Goal: Task Accomplishment & Management: Manage account settings

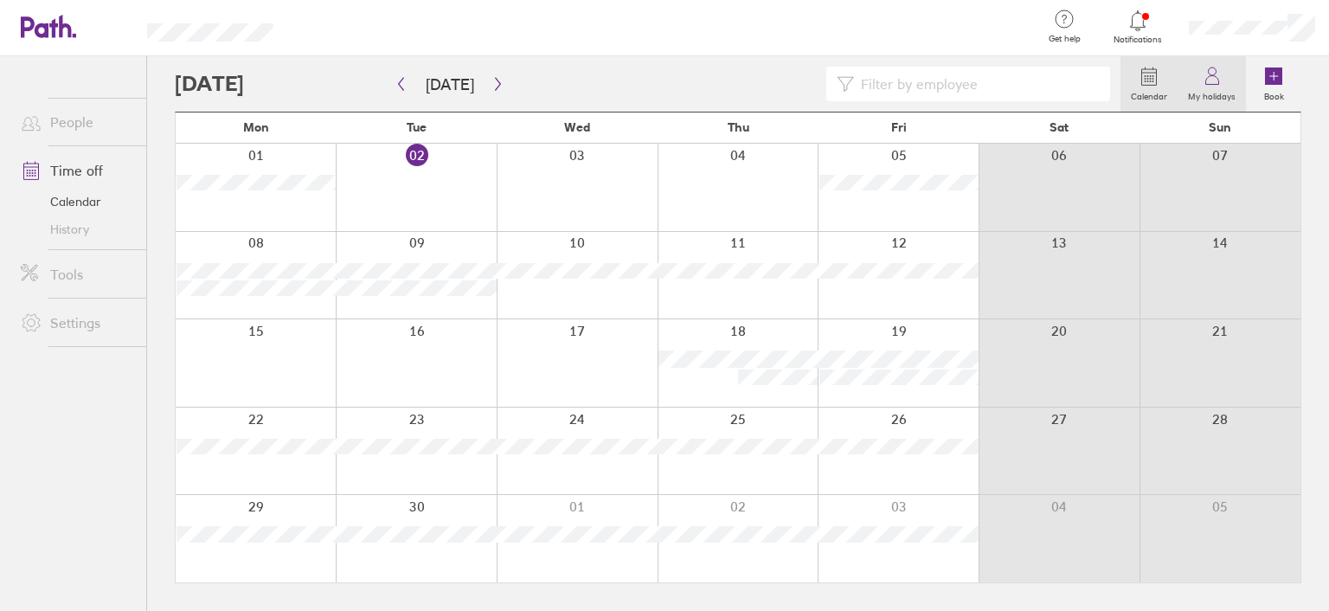
click at [1214, 87] on label "My holidays" at bounding box center [1212, 95] width 68 height 16
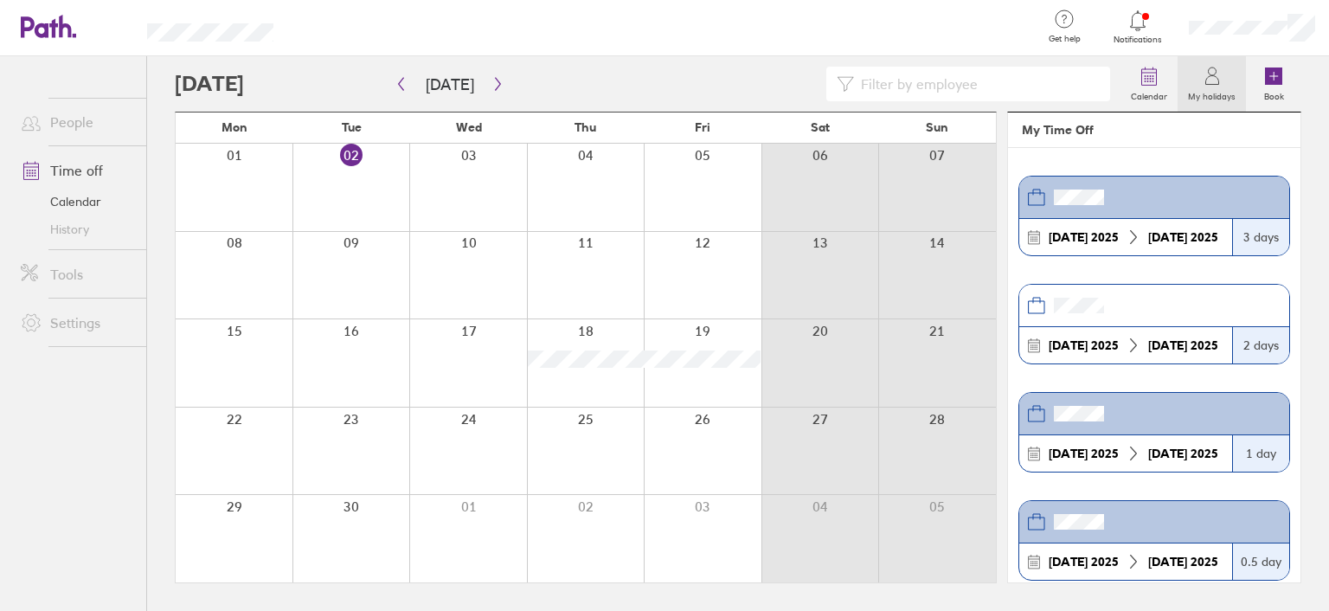
click at [1166, 304] on header at bounding box center [1154, 306] width 270 height 42
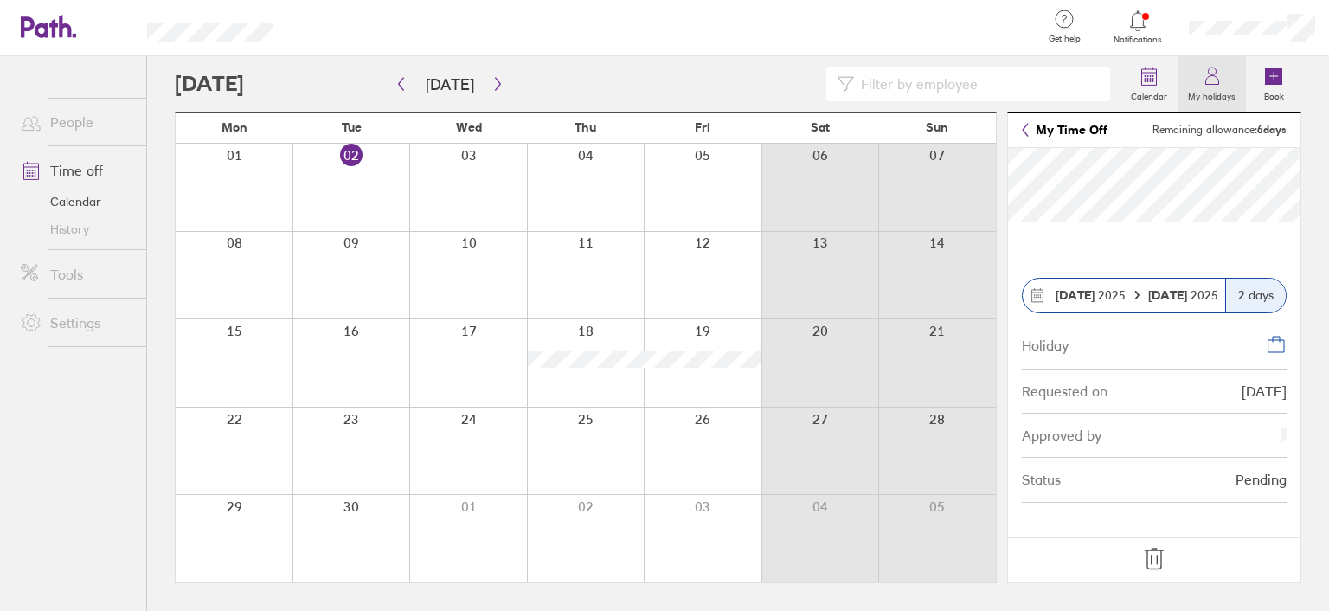
click at [1217, 78] on icon at bounding box center [1211, 80] width 13 height 9
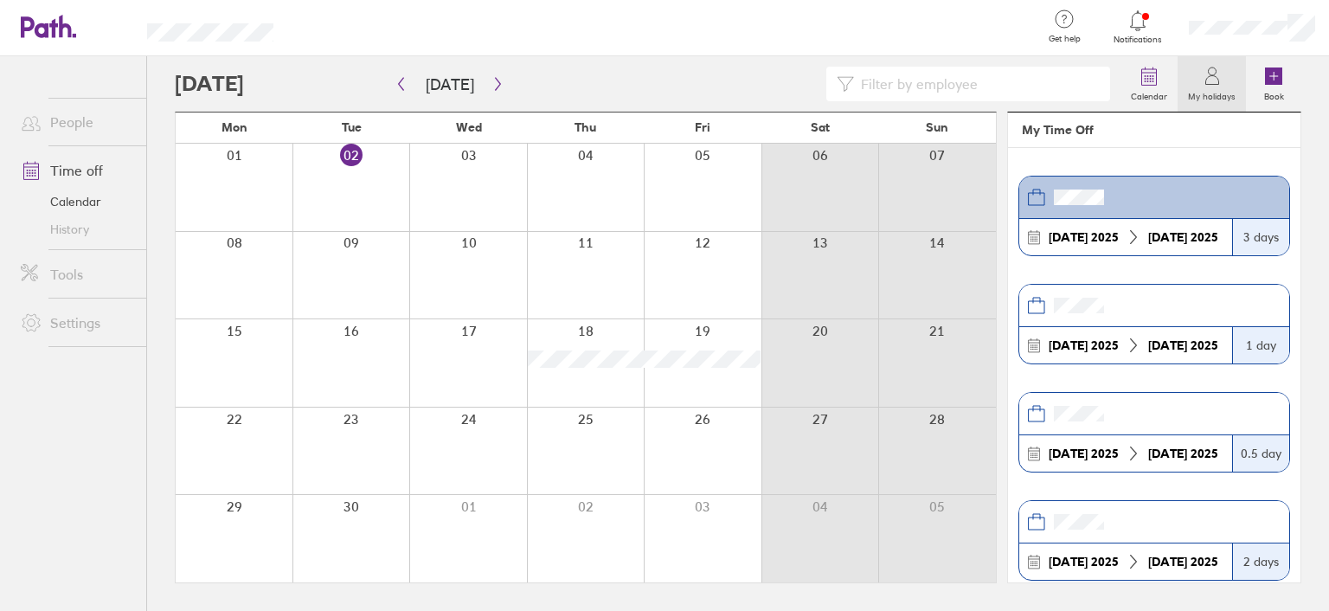
click at [1173, 406] on header at bounding box center [1154, 414] width 270 height 42
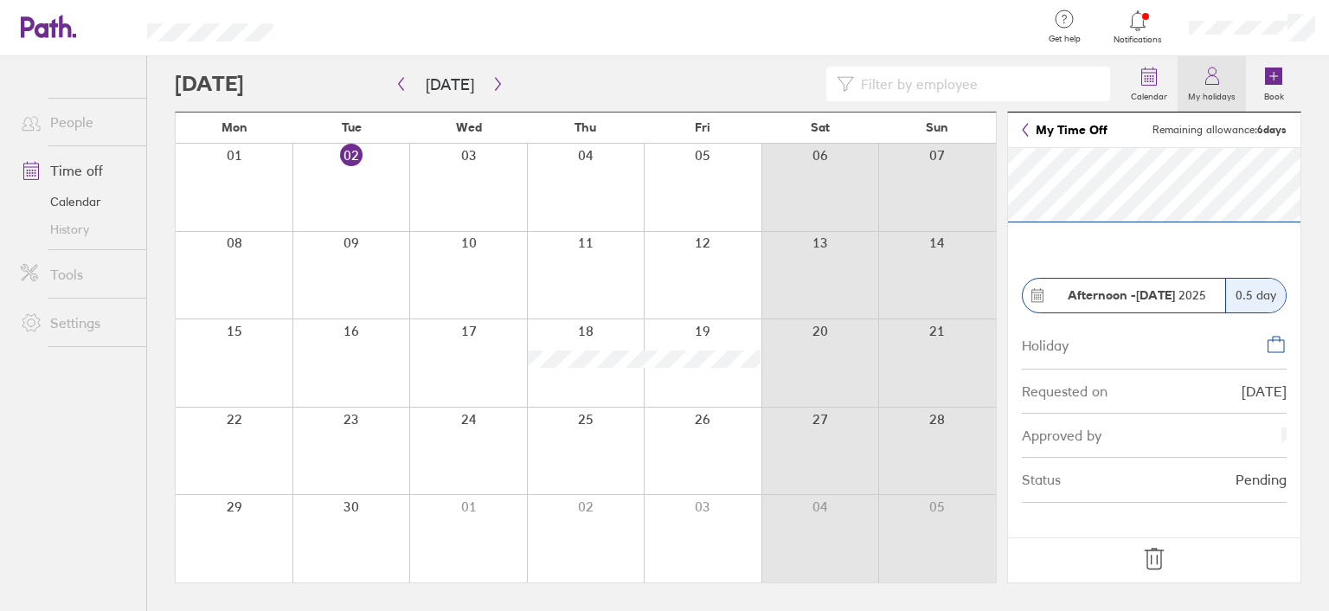
click at [1204, 87] on label "My holidays" at bounding box center [1212, 95] width 68 height 16
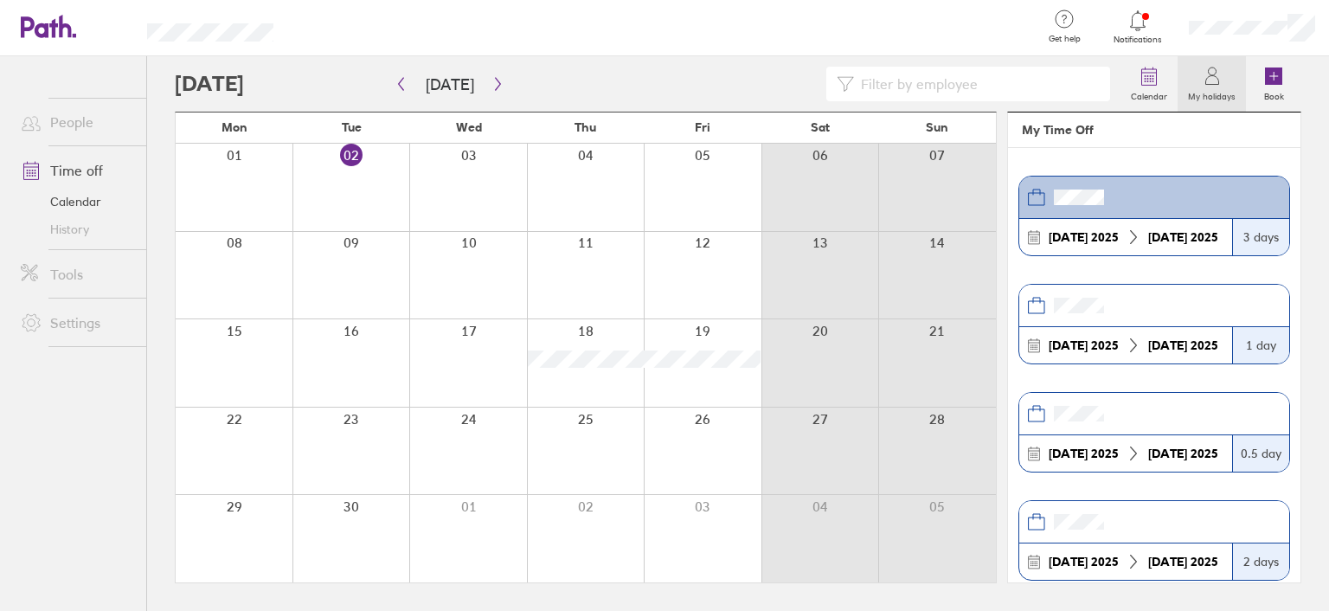
click at [1146, 207] on header at bounding box center [1154, 198] width 270 height 42
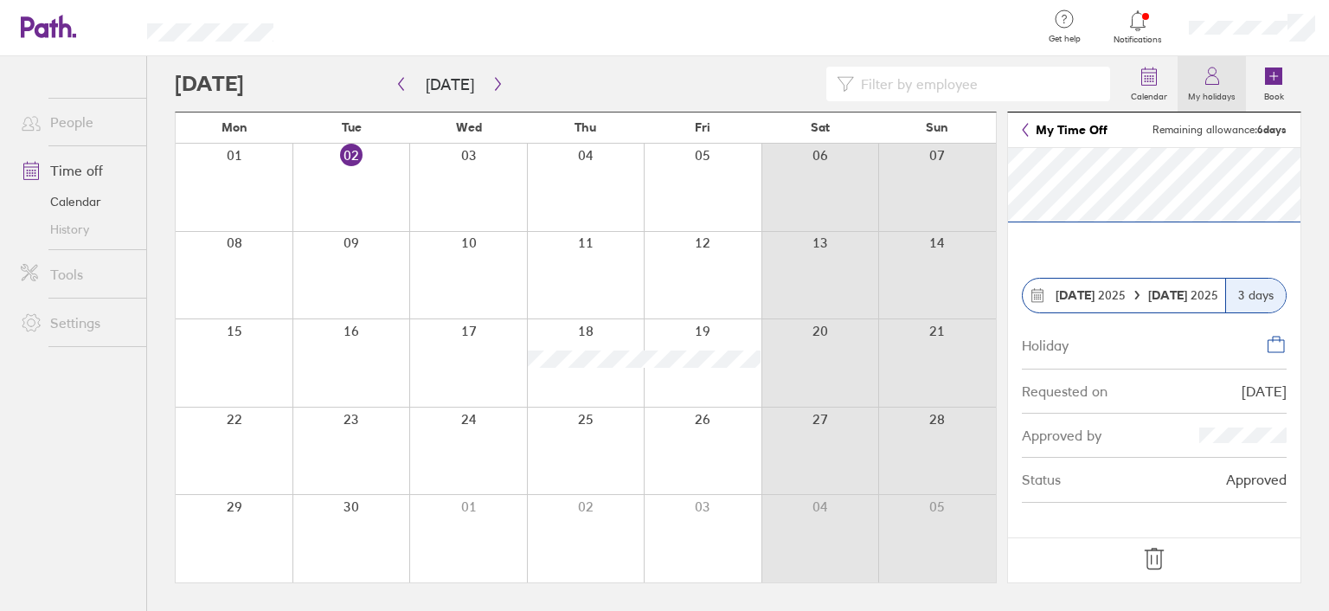
click at [1215, 84] on icon at bounding box center [1212, 76] width 21 height 21
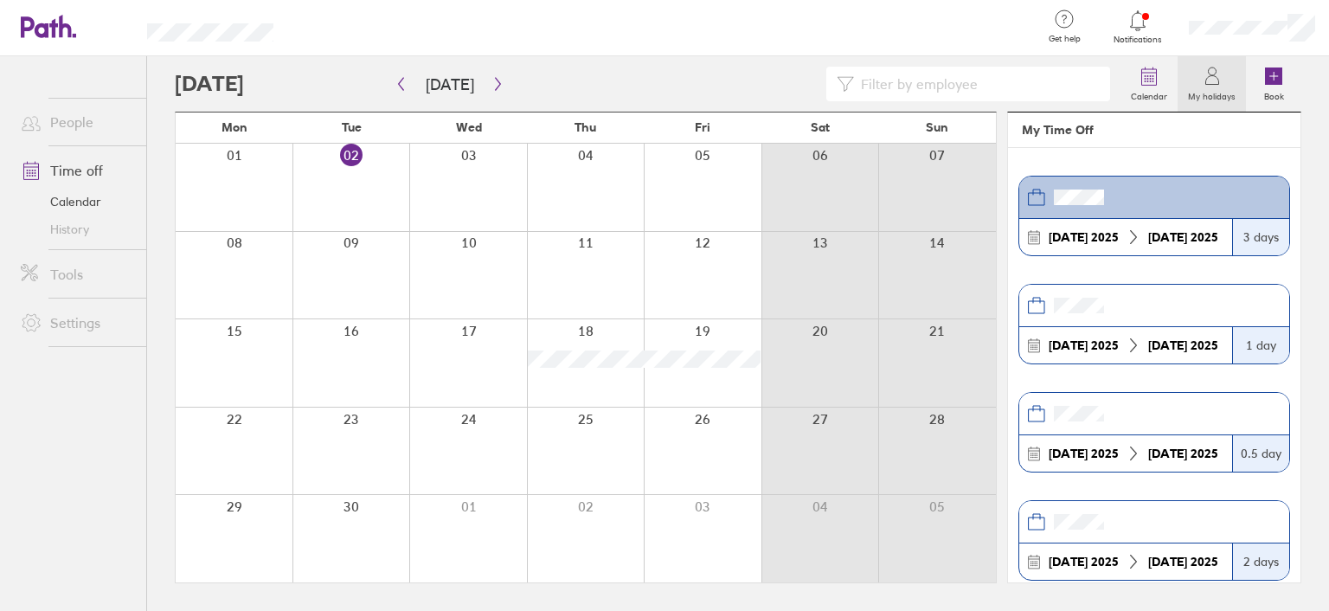
click at [1150, 302] on header at bounding box center [1154, 306] width 270 height 42
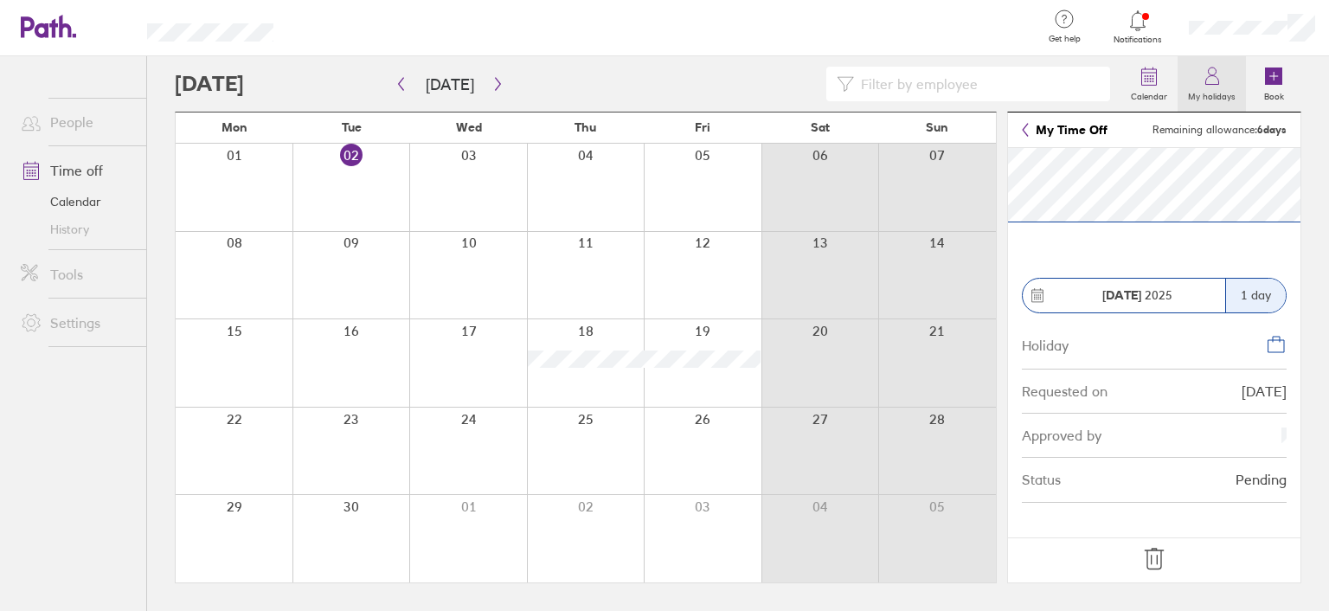
click at [1211, 82] on icon at bounding box center [1212, 76] width 21 height 21
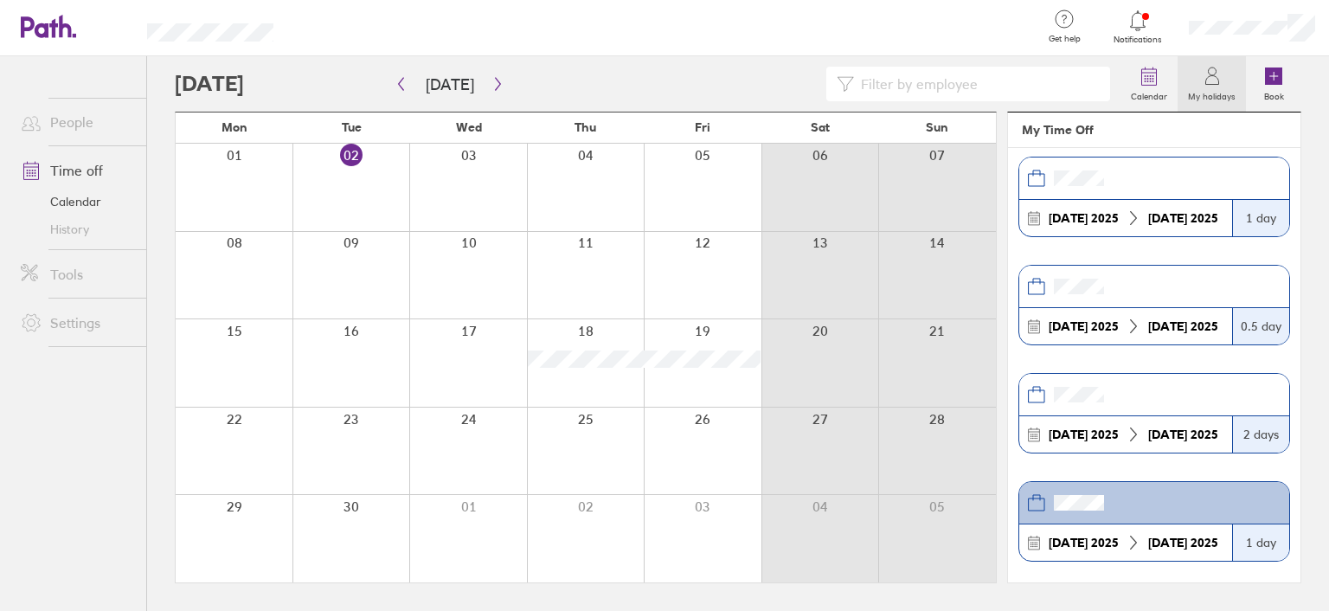
scroll to position [173, 0]
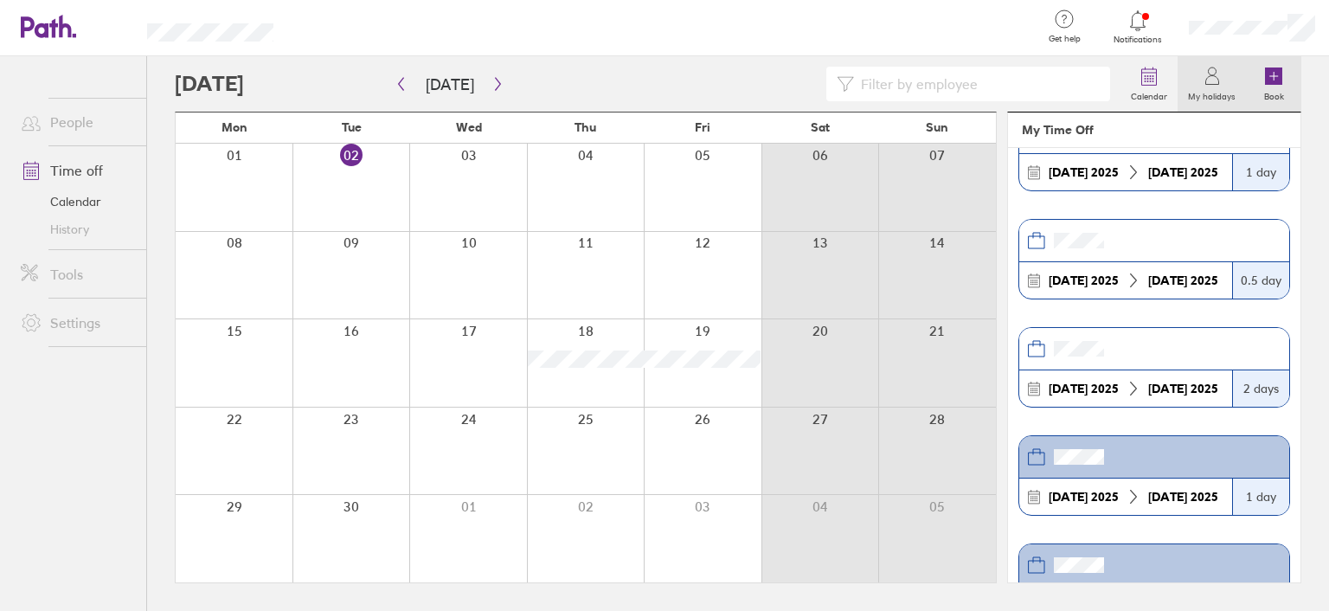
click at [1277, 84] on icon at bounding box center [1273, 75] width 17 height 17
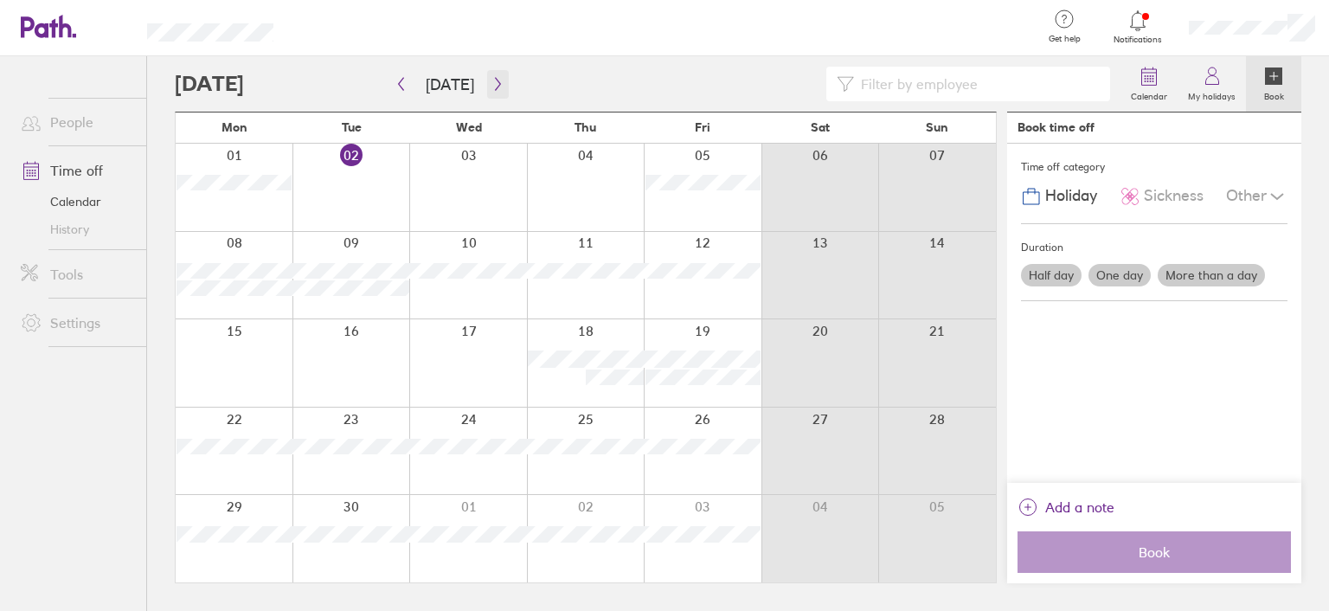
click at [495, 78] on icon "button" at bounding box center [497, 84] width 5 height 13
click at [704, 336] on div at bounding box center [703, 362] width 118 height 87
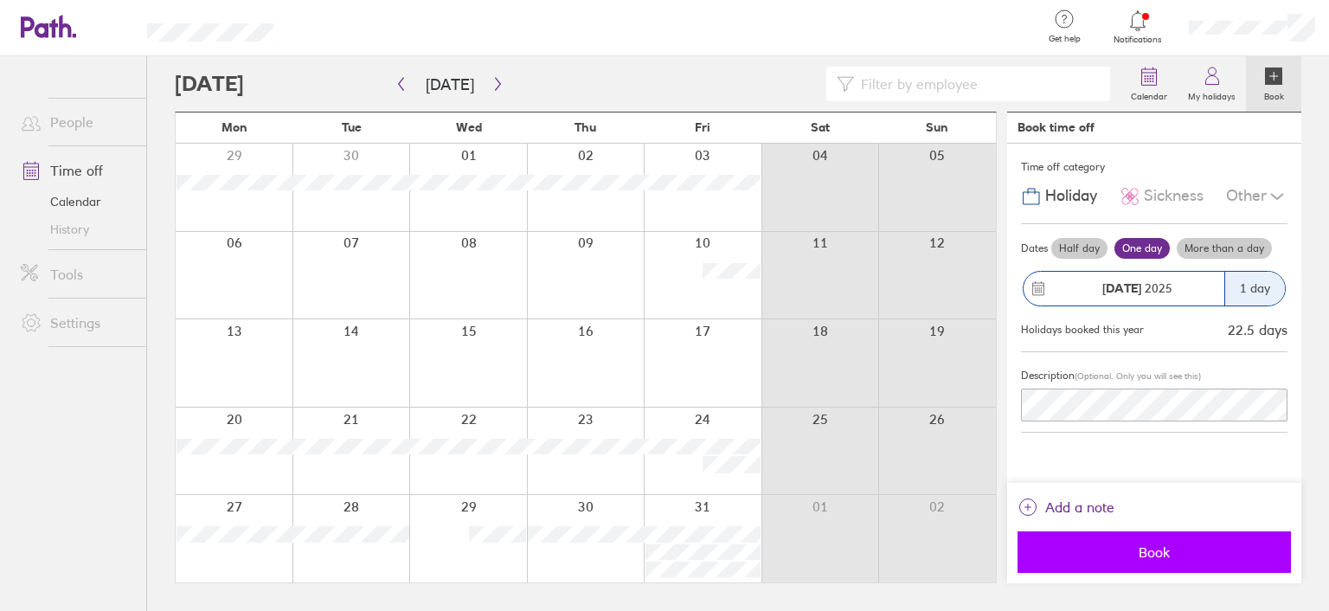
click at [1101, 550] on span "Book" at bounding box center [1154, 552] width 249 height 16
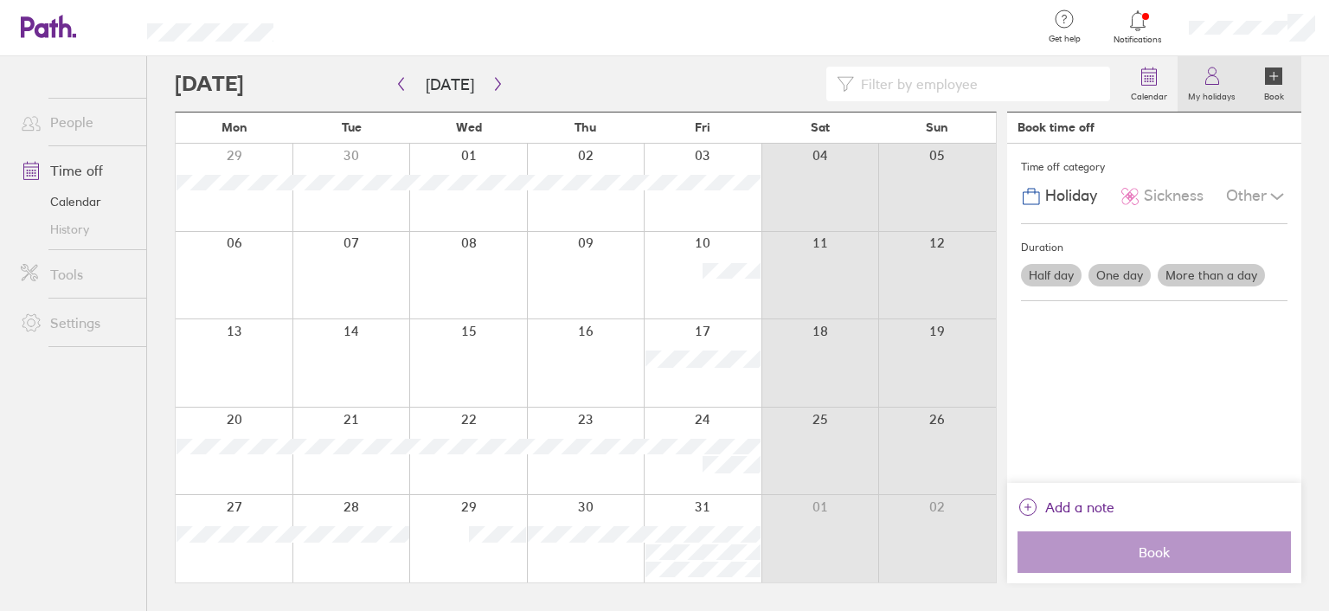
click at [1223, 83] on link "My holidays" at bounding box center [1212, 83] width 68 height 55
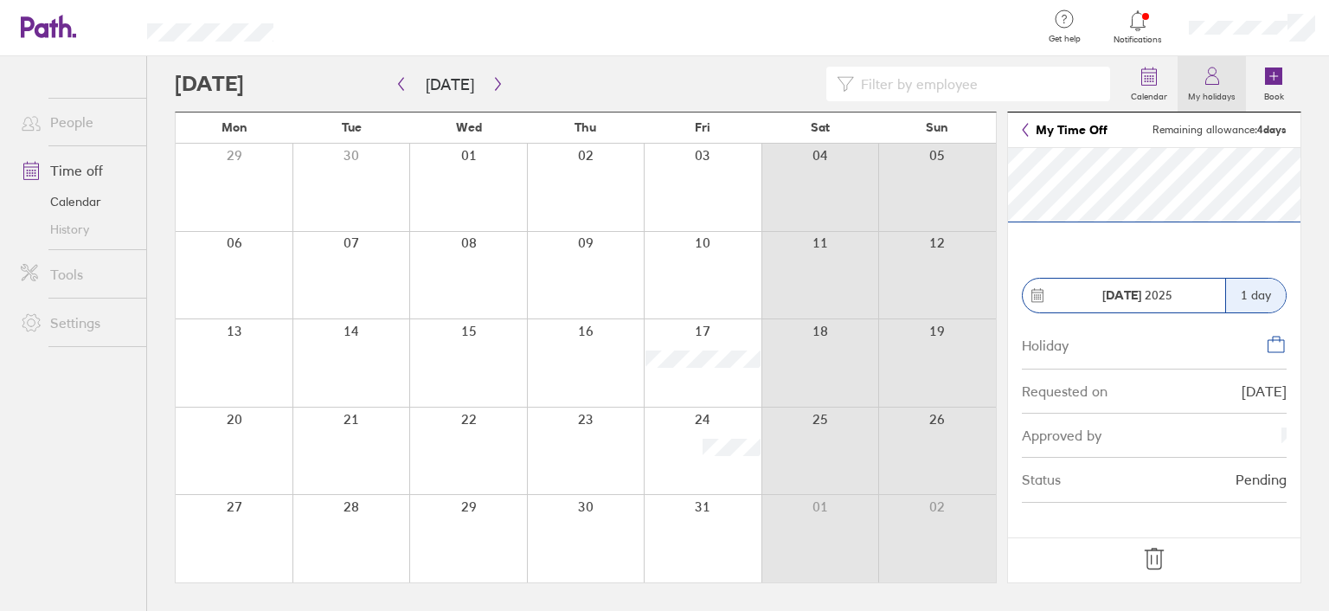
click at [1206, 87] on label "My holidays" at bounding box center [1212, 95] width 68 height 16
click at [1217, 76] on icon at bounding box center [1212, 76] width 21 height 21
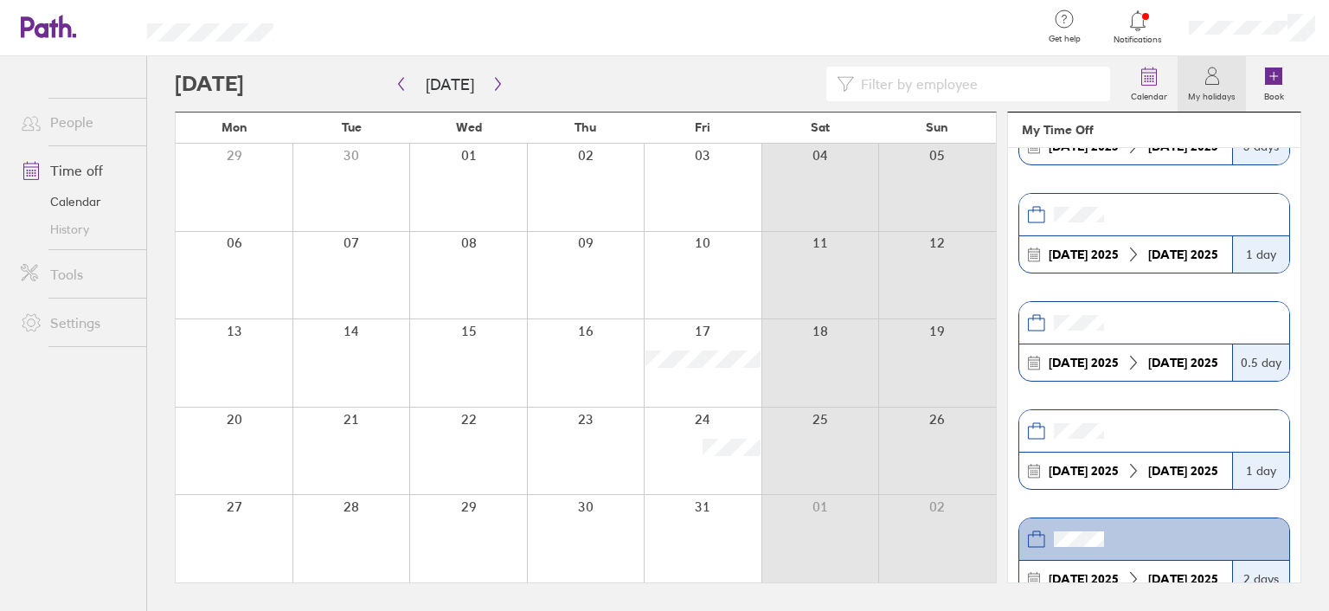
scroll to position [173, 0]
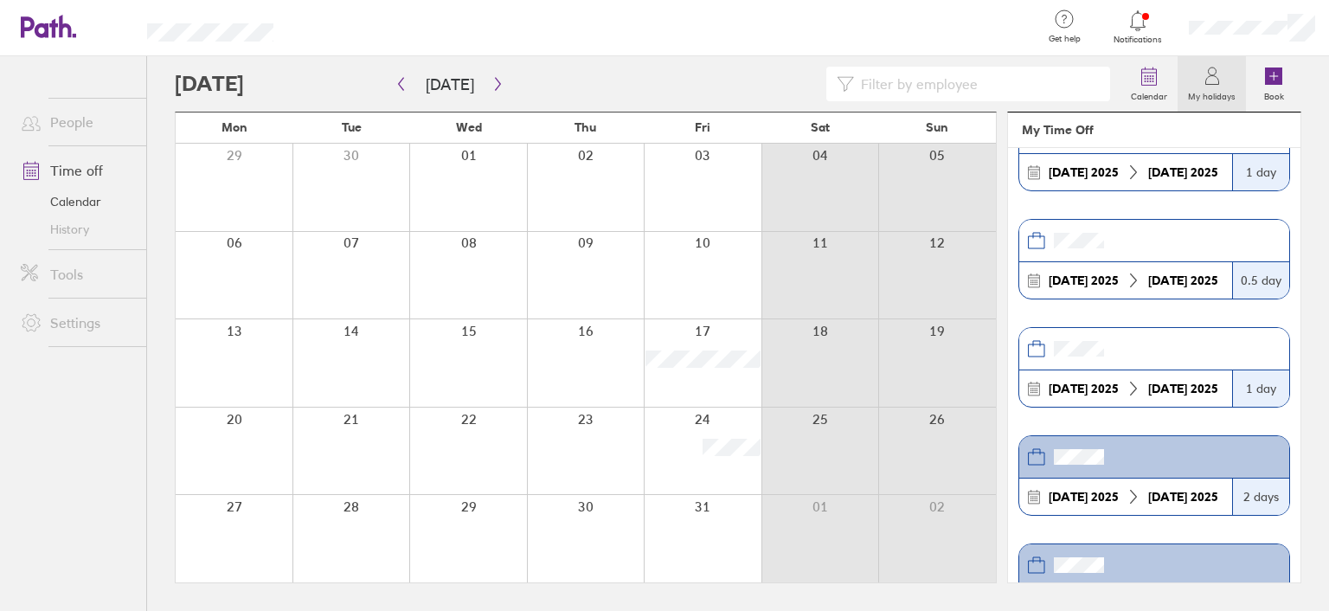
click at [1121, 344] on header at bounding box center [1154, 349] width 270 height 42
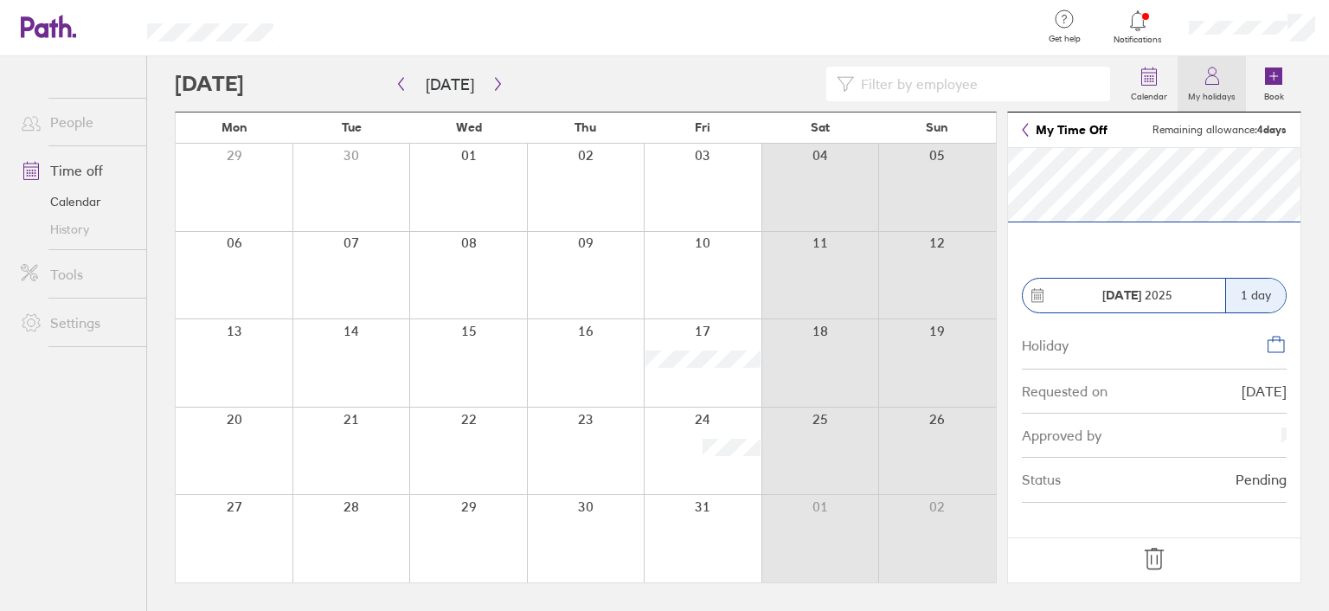
click at [1211, 85] on icon at bounding box center [1211, 80] width 13 height 9
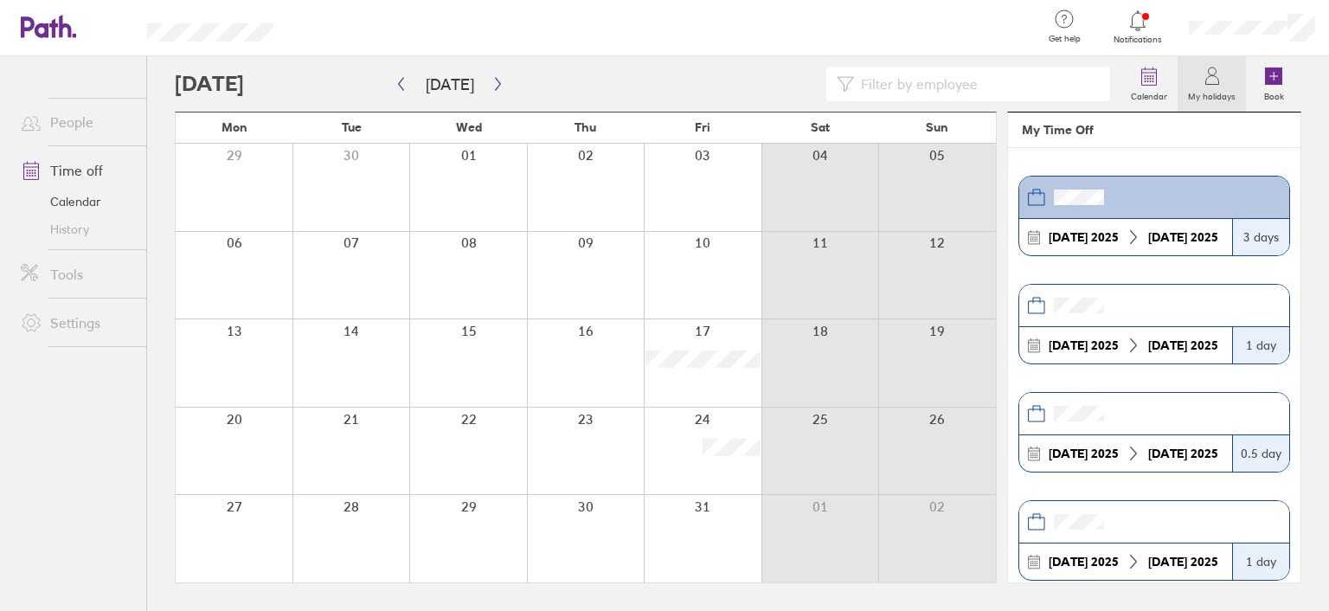
scroll to position [173, 0]
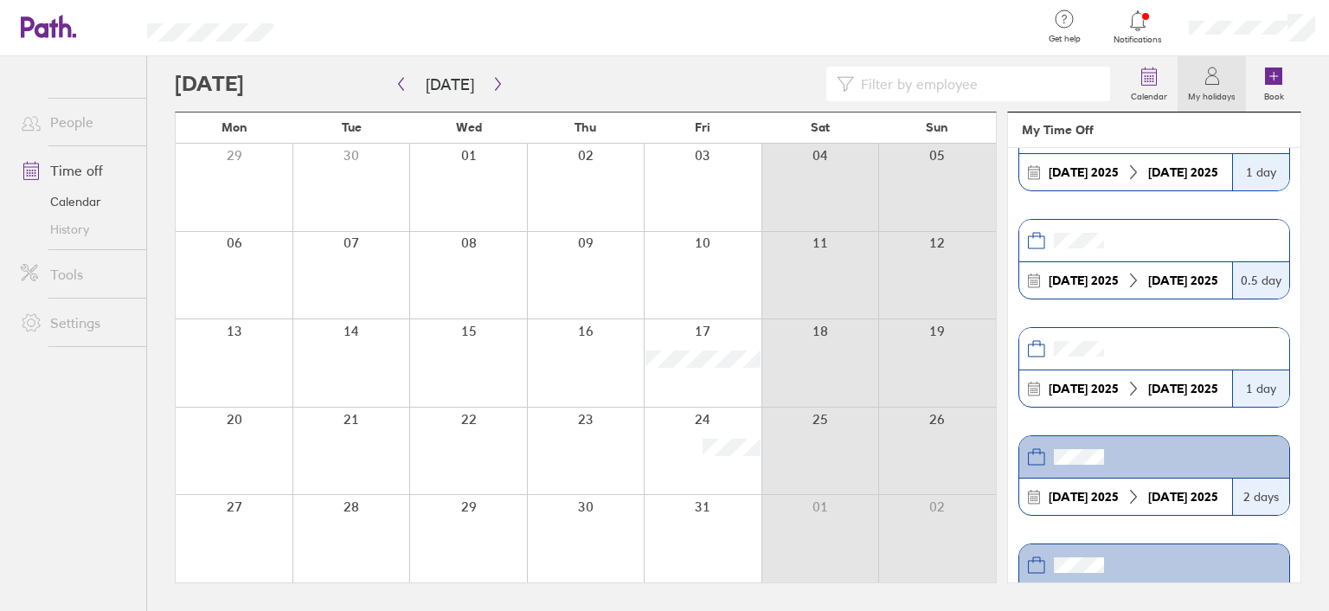
click at [1109, 457] on header at bounding box center [1154, 457] width 270 height 42
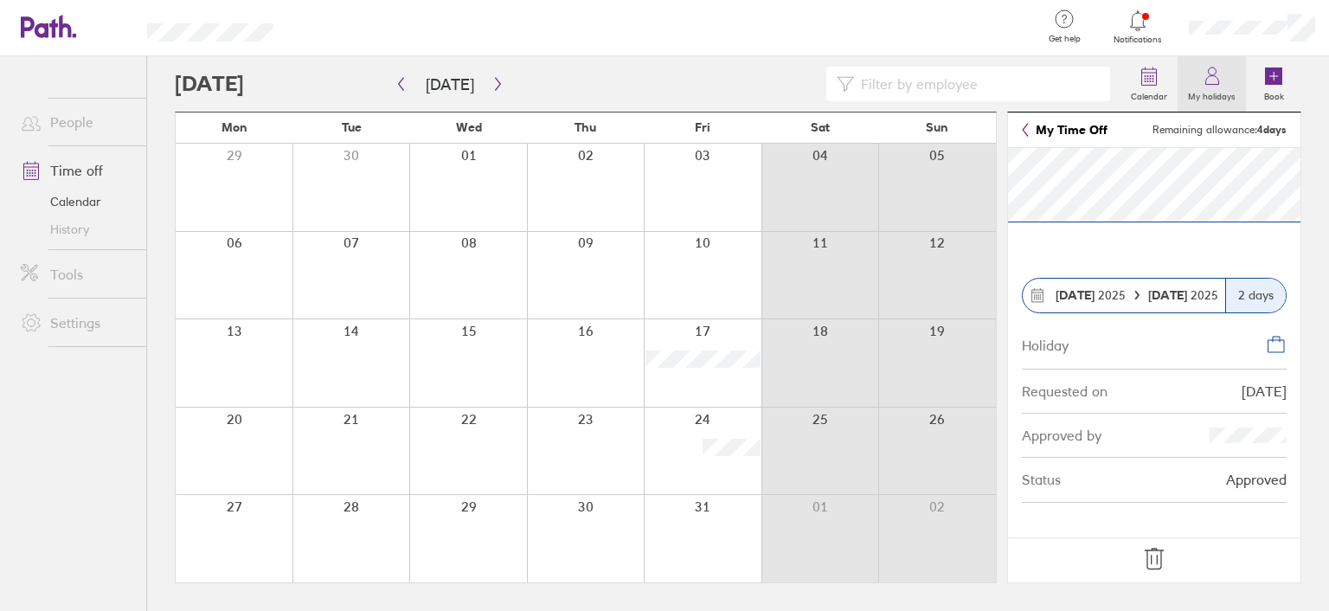
click at [1216, 82] on icon at bounding box center [1212, 76] width 21 height 21
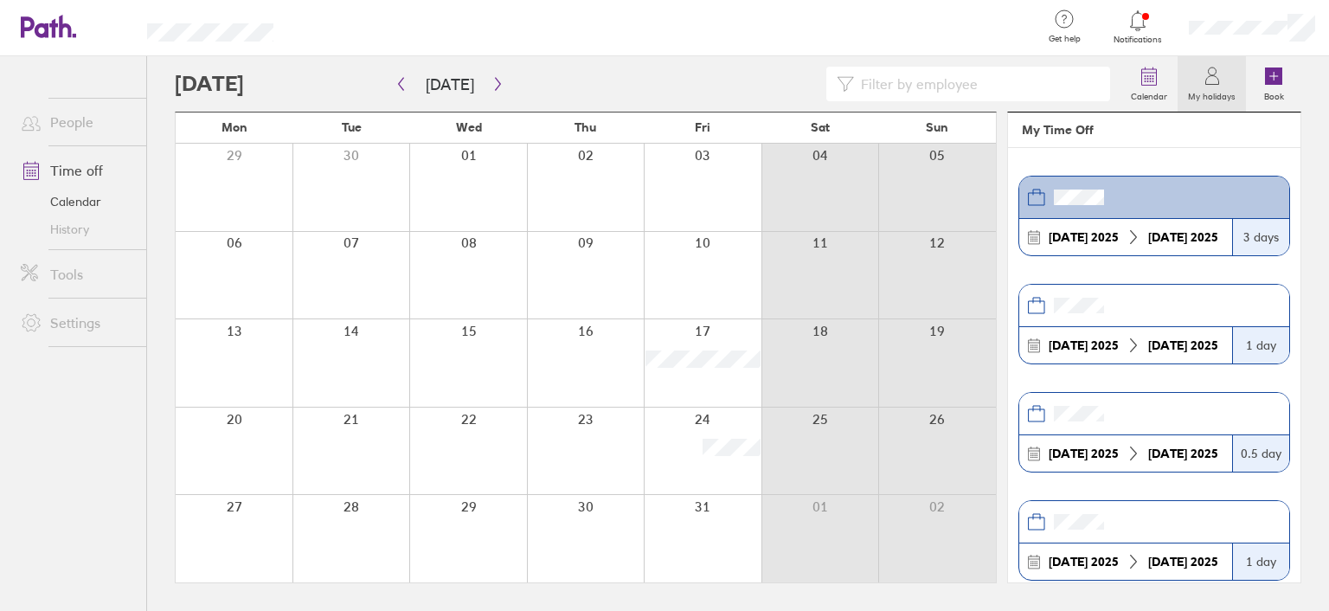
click at [1143, 22] on icon at bounding box center [1137, 20] width 15 height 20
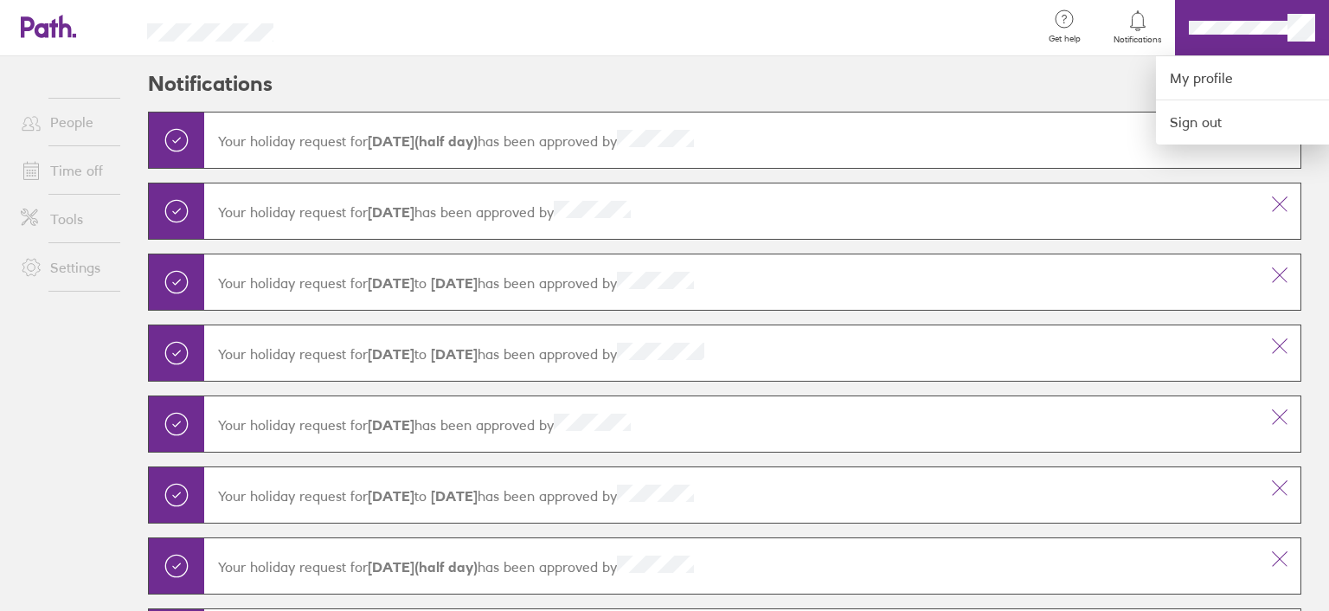
click at [73, 121] on div at bounding box center [664, 305] width 1329 height 611
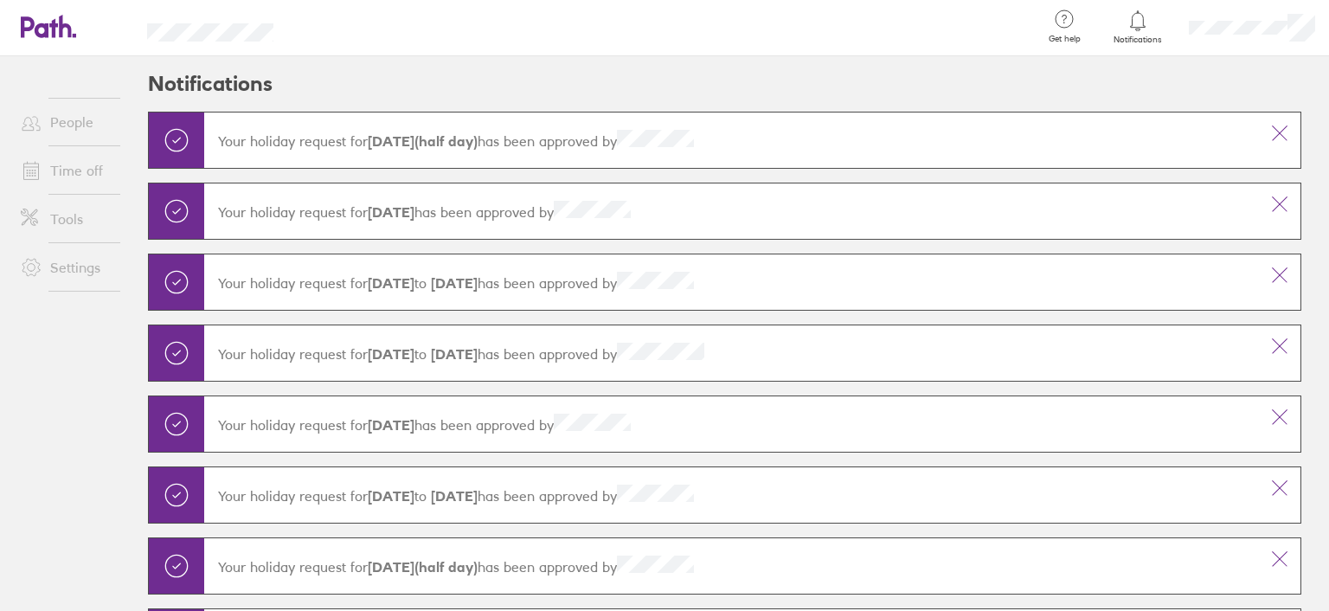
click at [73, 260] on link "Settings" at bounding box center [76, 267] width 139 height 35
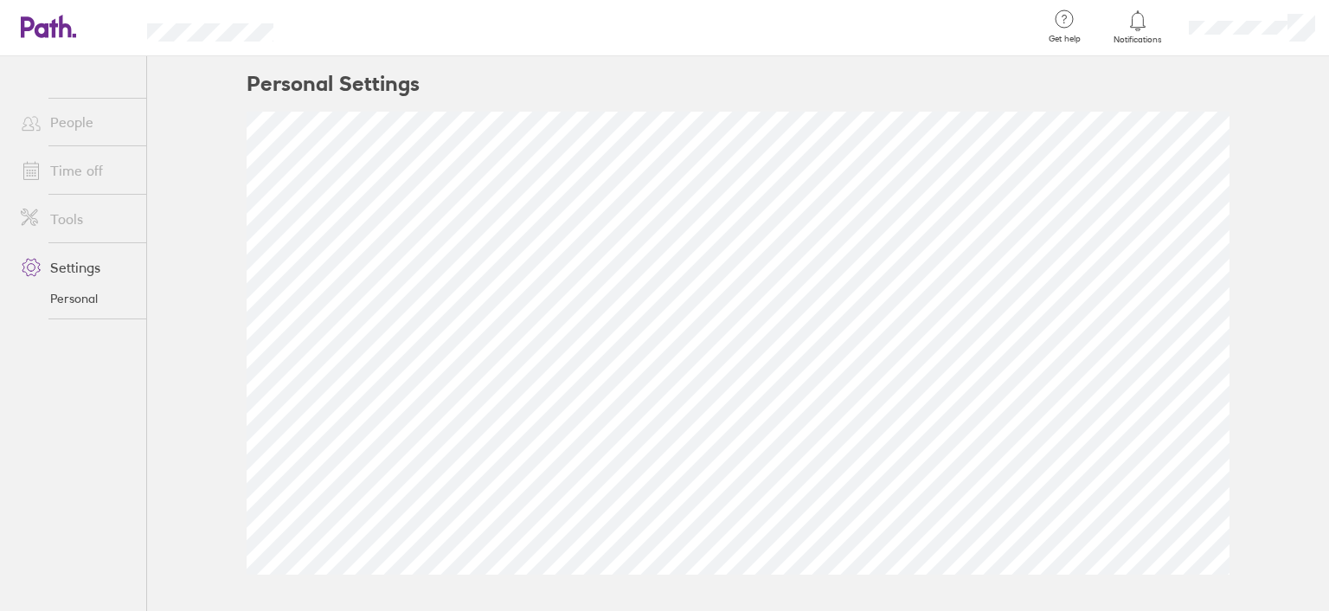
click at [83, 126] on link "People" at bounding box center [76, 122] width 139 height 35
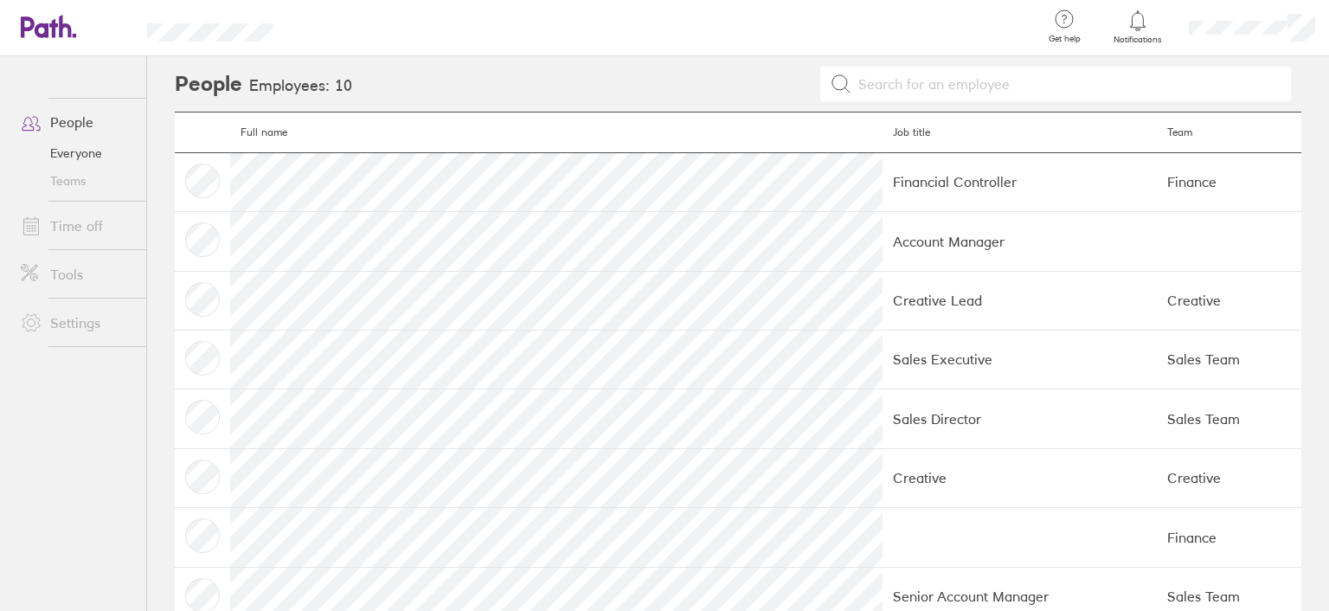
click at [883, 179] on td "Financial Controller" at bounding box center [1019, 181] width 273 height 59
click at [1141, 24] on icon at bounding box center [1137, 20] width 21 height 21
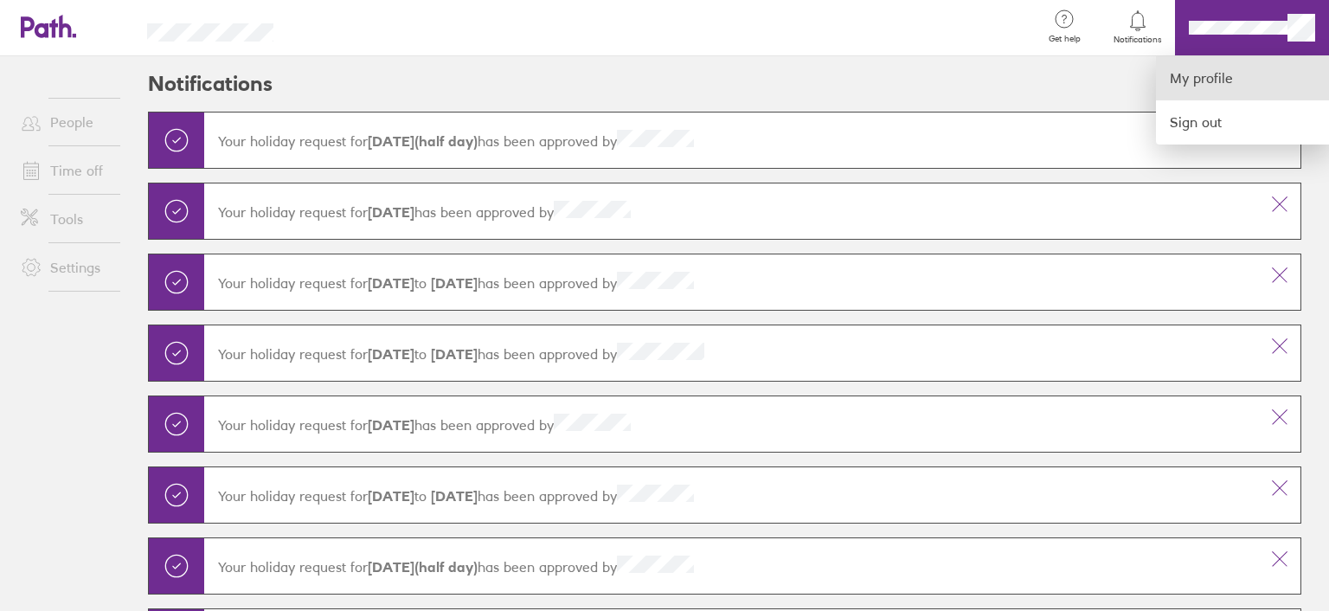
click at [1213, 79] on link "My profile" at bounding box center [1242, 78] width 173 height 44
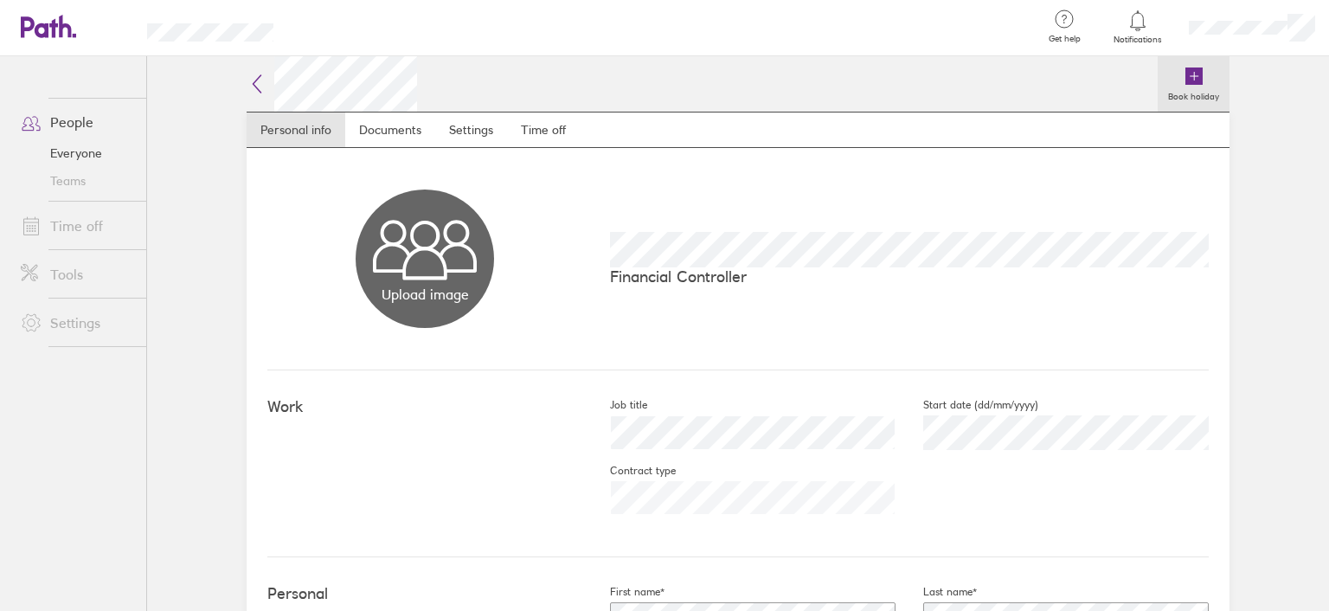
click at [1188, 86] on icon at bounding box center [1194, 76] width 21 height 21
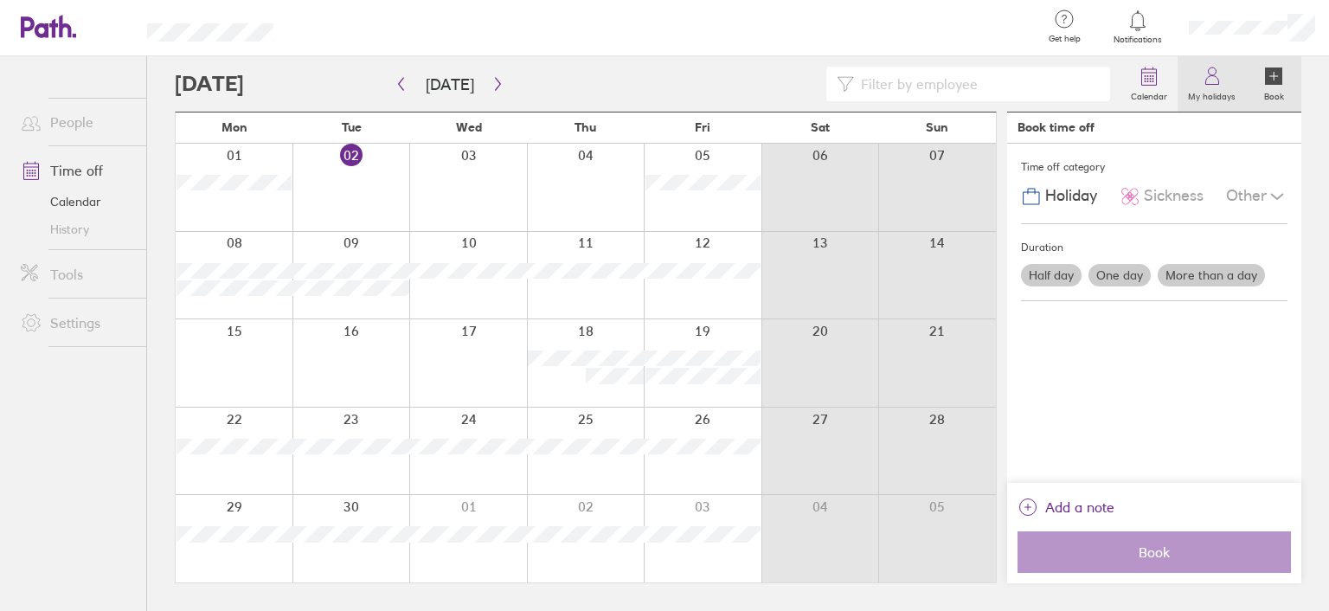
click at [1216, 79] on icon at bounding box center [1212, 76] width 21 height 21
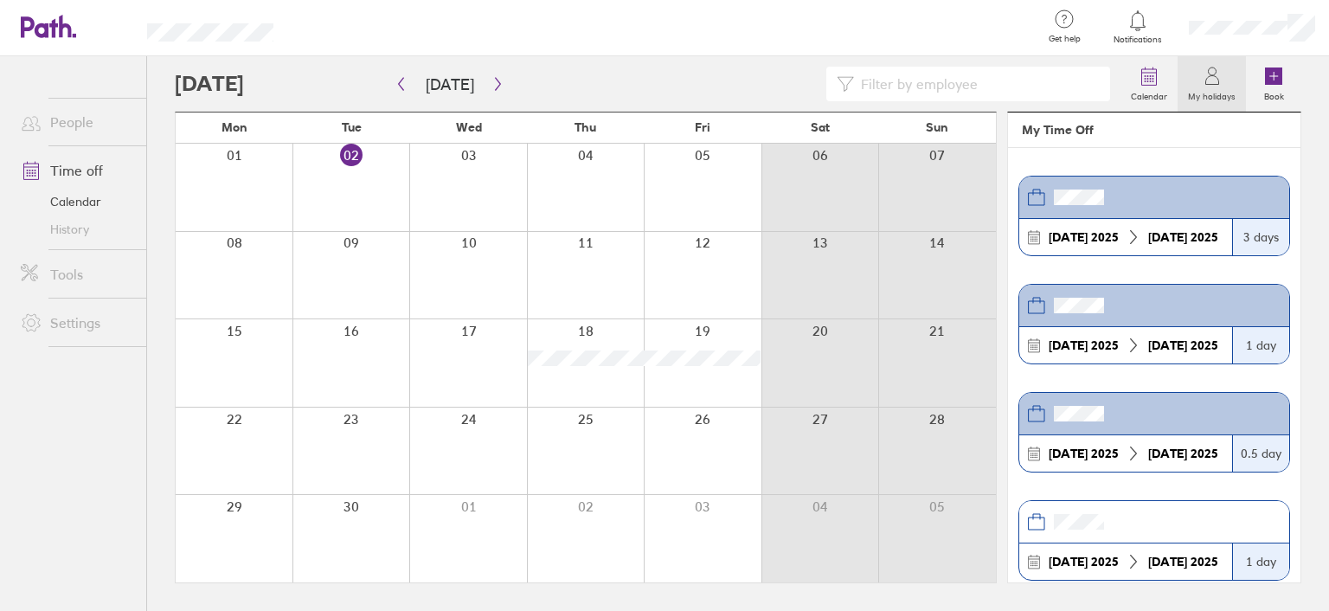
click at [1163, 197] on header at bounding box center [1154, 198] width 270 height 42
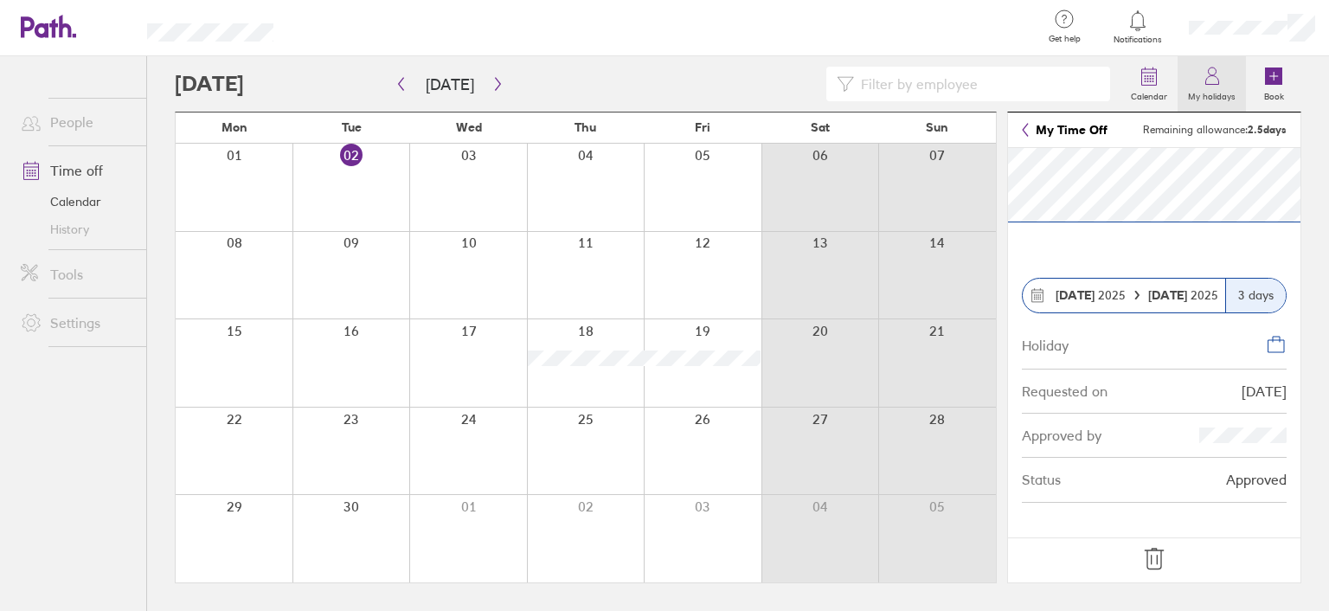
click at [1206, 77] on icon at bounding box center [1212, 76] width 21 height 21
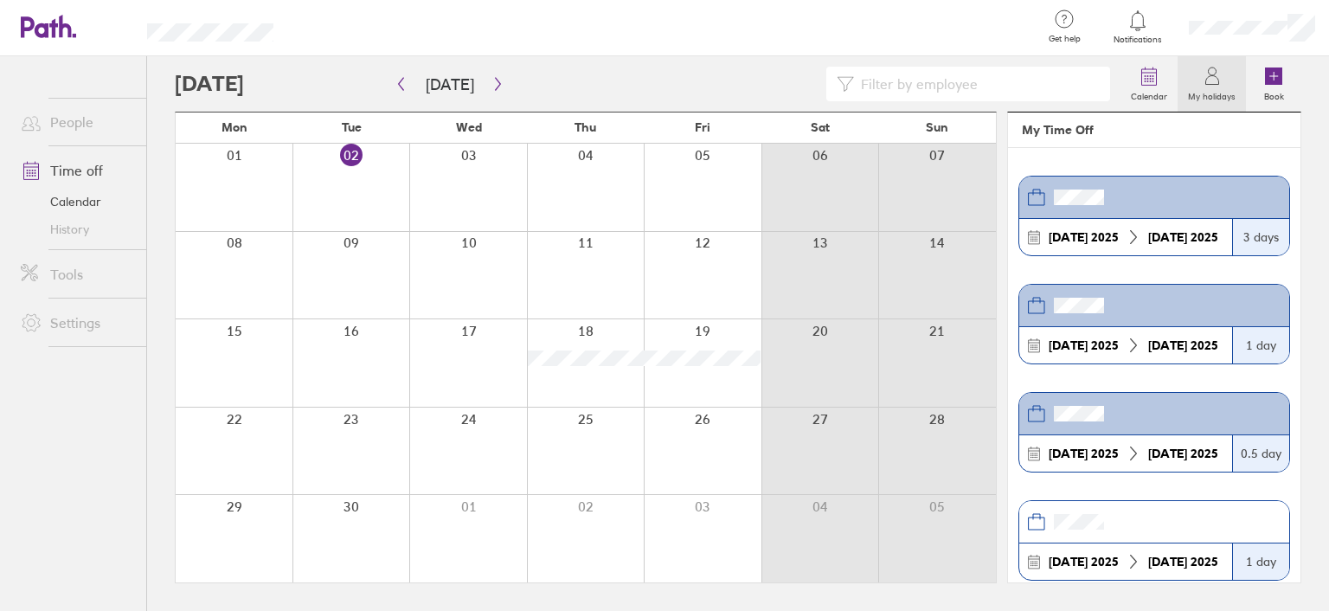
click at [1155, 318] on header at bounding box center [1154, 306] width 270 height 42
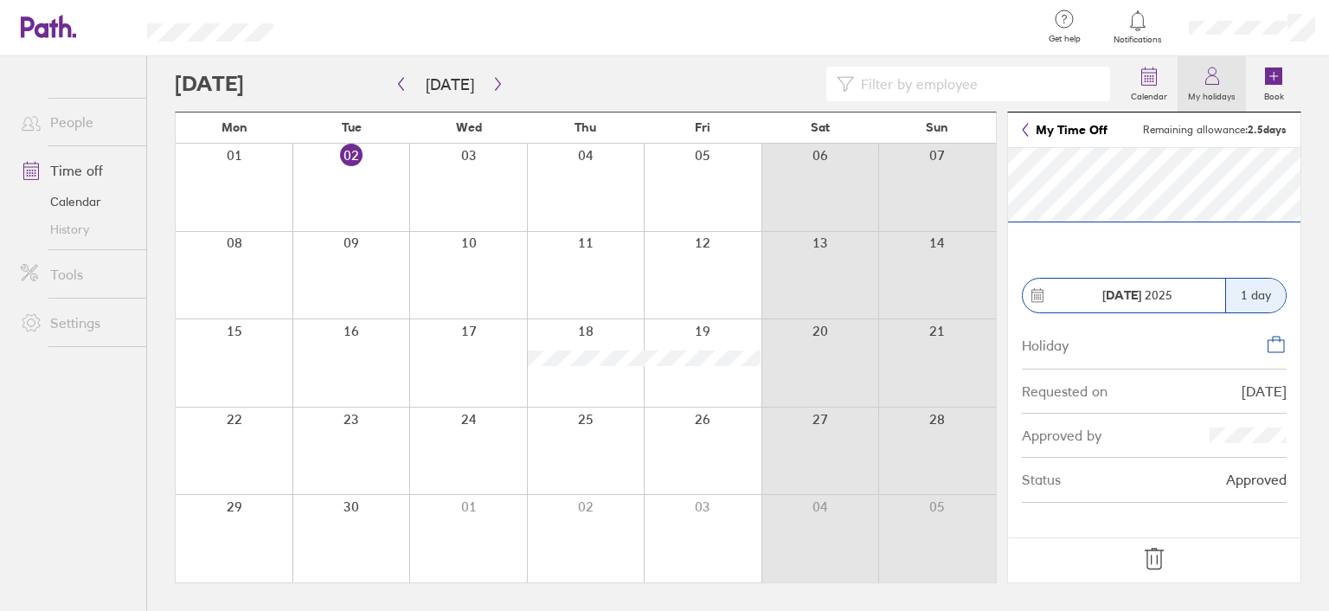
click at [1204, 79] on icon at bounding box center [1212, 76] width 21 height 21
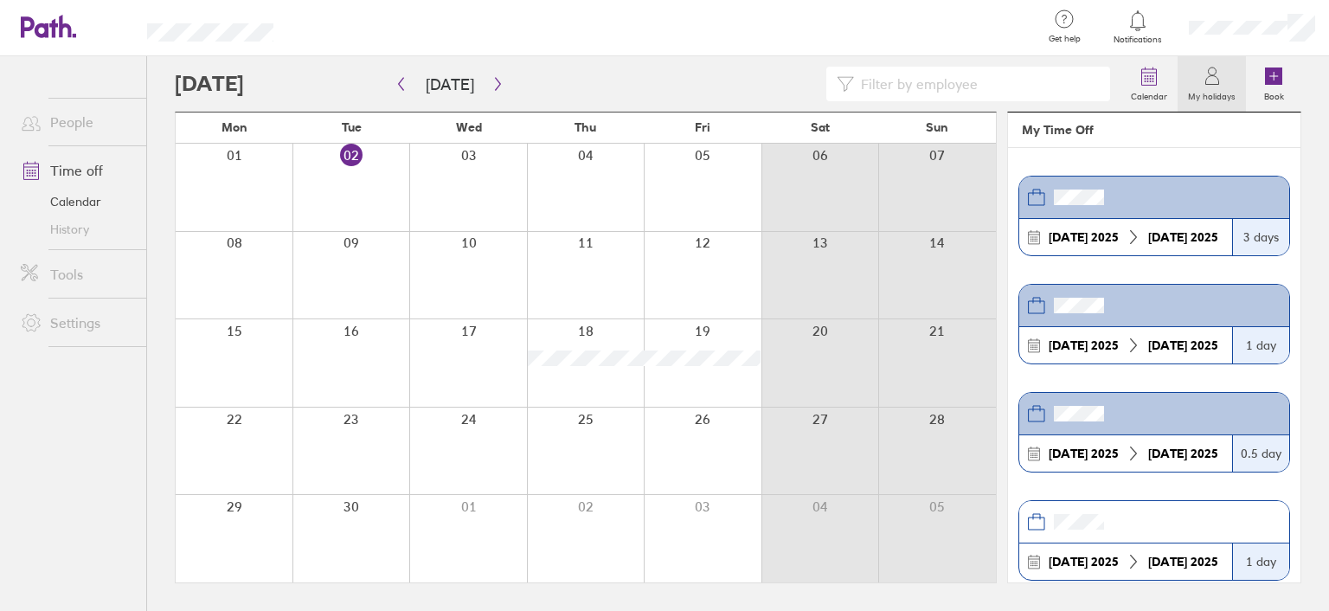
click at [1139, 411] on header at bounding box center [1154, 414] width 270 height 42
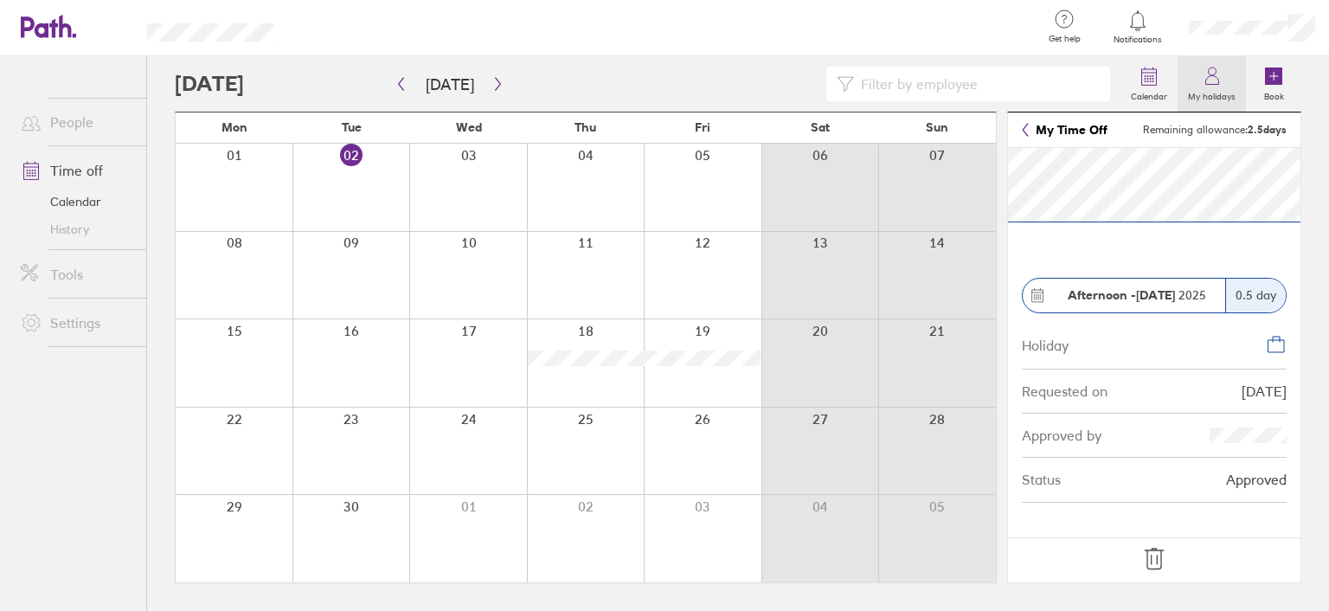
click at [1204, 77] on icon at bounding box center [1212, 76] width 21 height 21
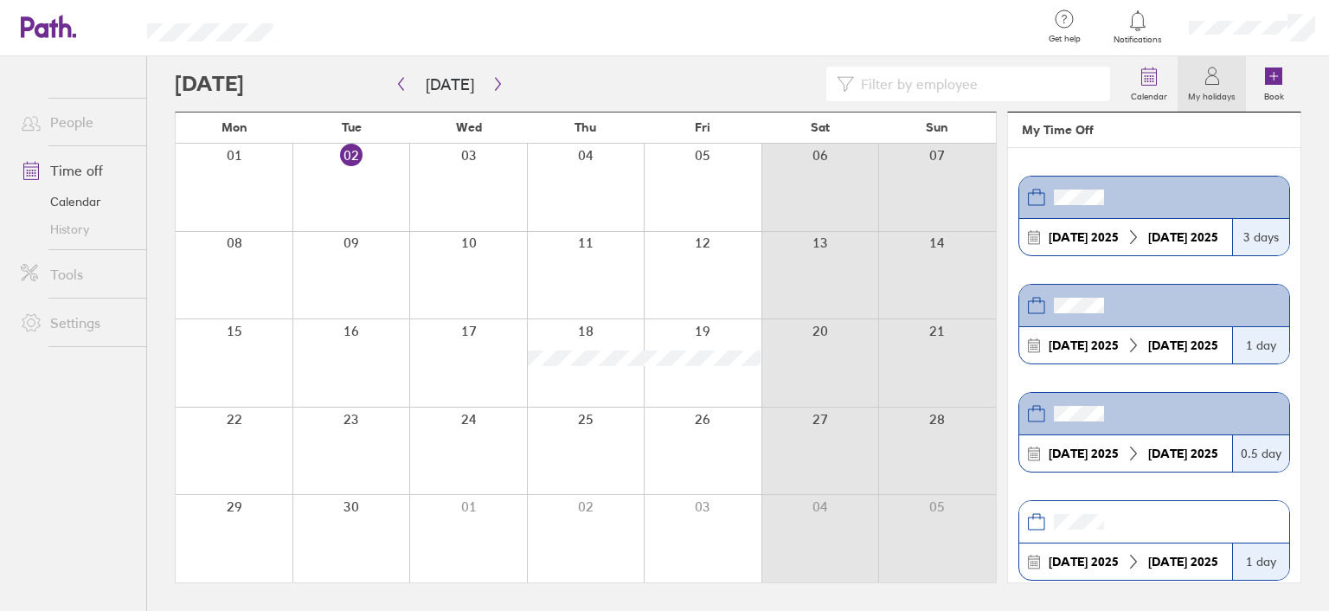
click at [1160, 508] on header at bounding box center [1154, 522] width 270 height 42
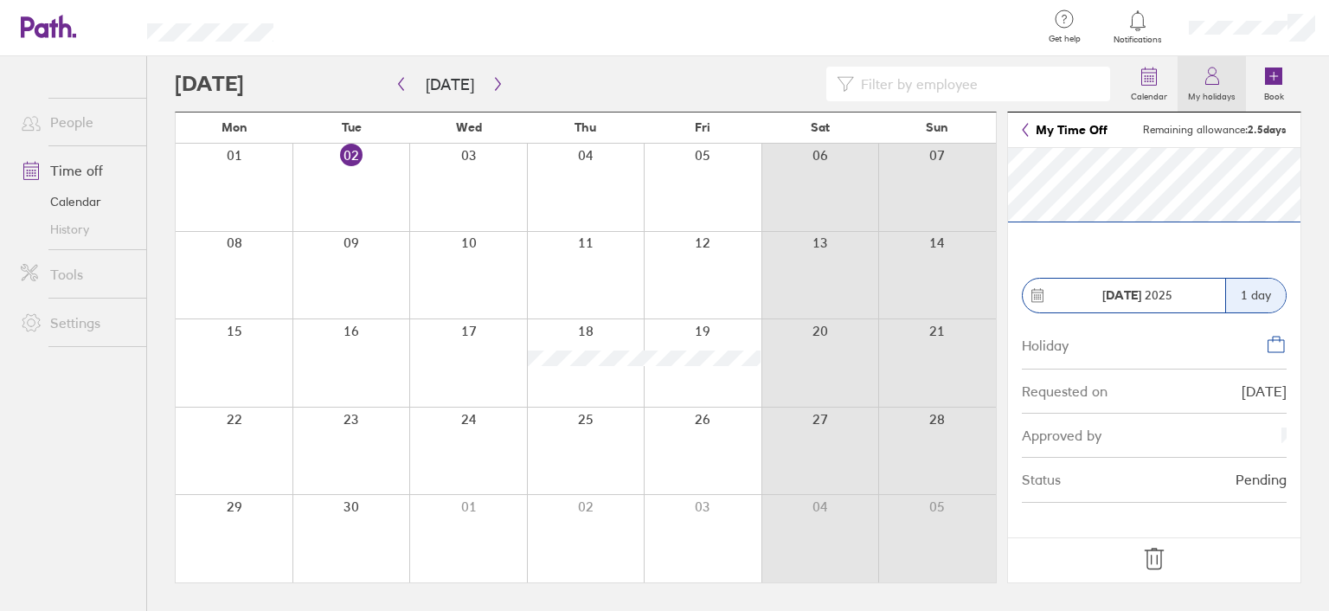
click at [1208, 86] on icon at bounding box center [1212, 76] width 21 height 21
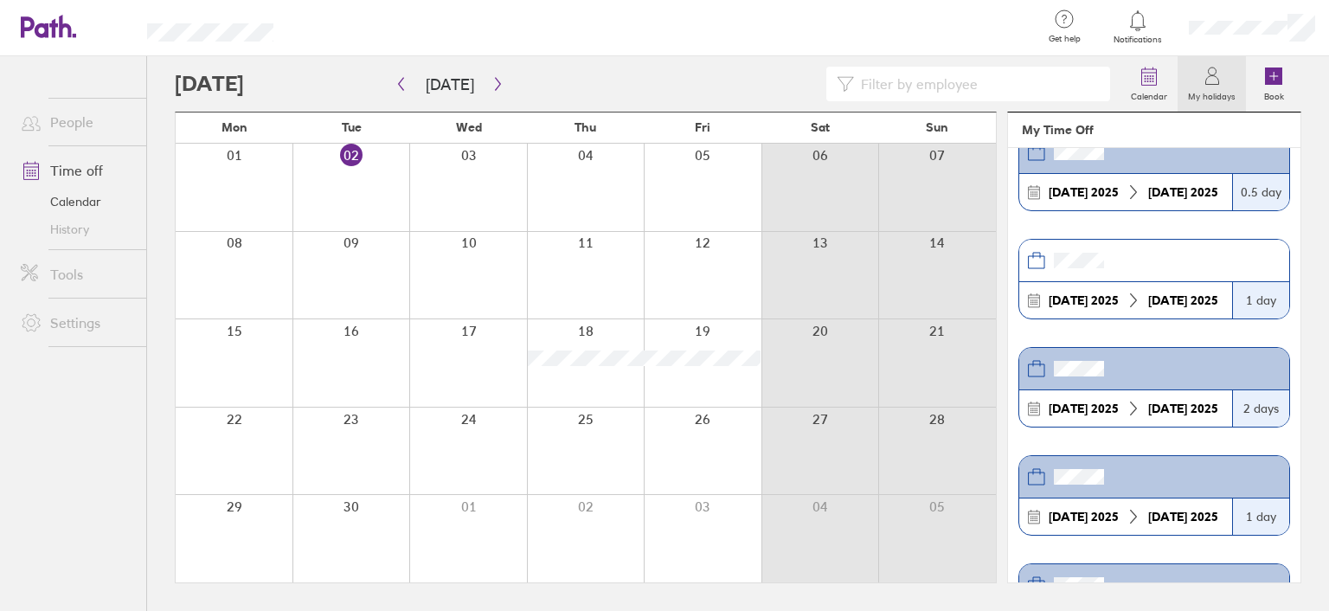
scroll to position [346, 0]
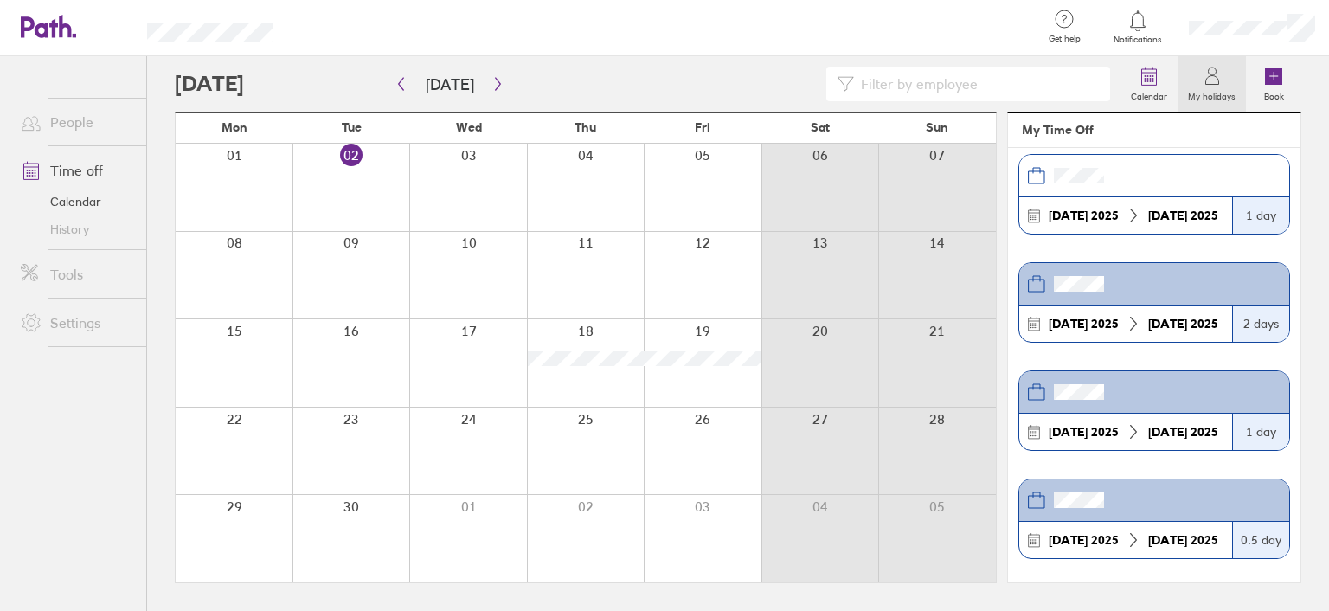
click at [1153, 283] on header at bounding box center [1154, 284] width 270 height 42
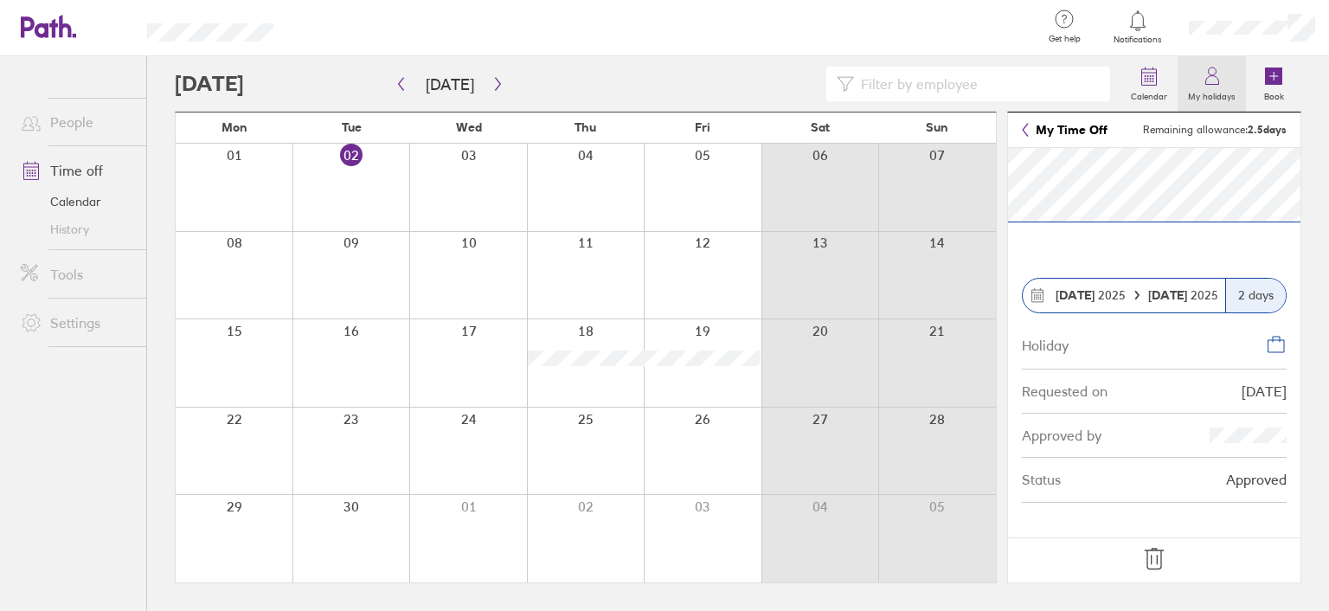
click at [1211, 79] on icon at bounding box center [1212, 76] width 21 height 21
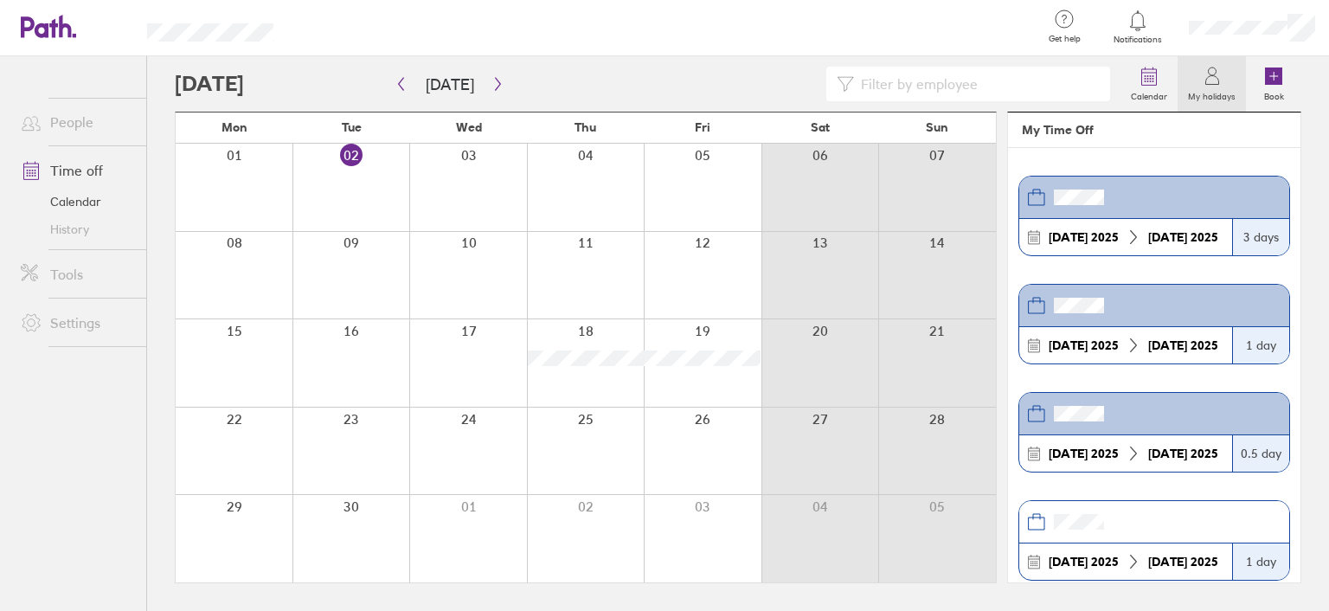
click at [1160, 305] on header at bounding box center [1154, 306] width 270 height 42
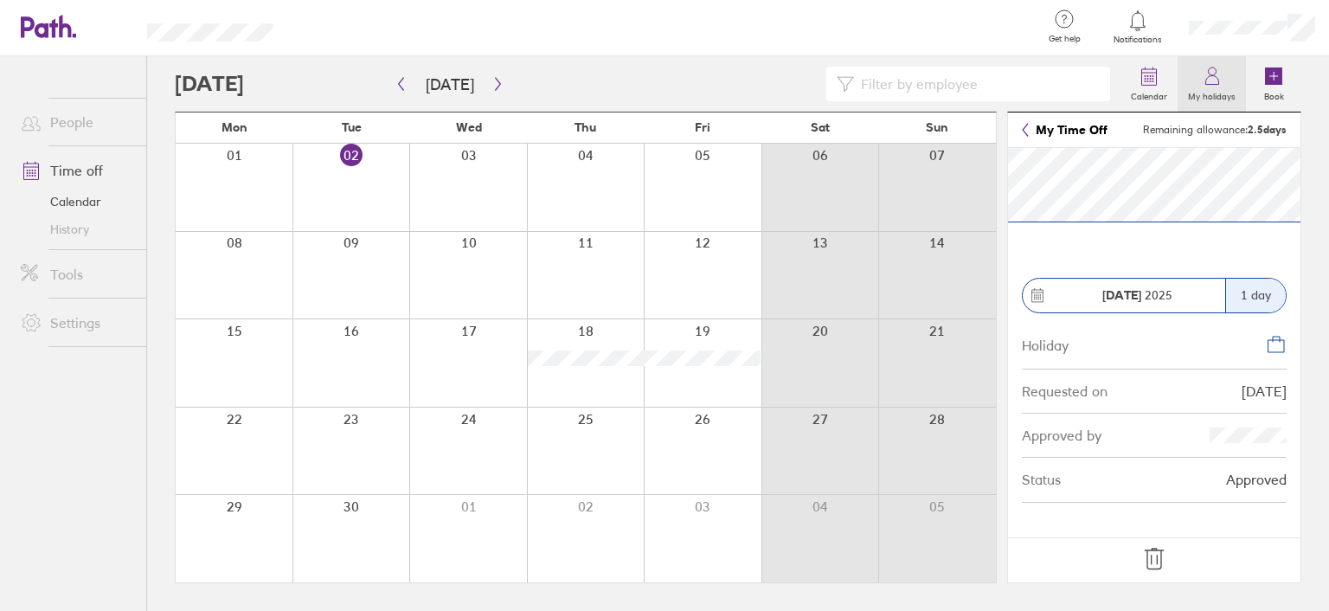
click at [1203, 85] on icon at bounding box center [1212, 76] width 21 height 21
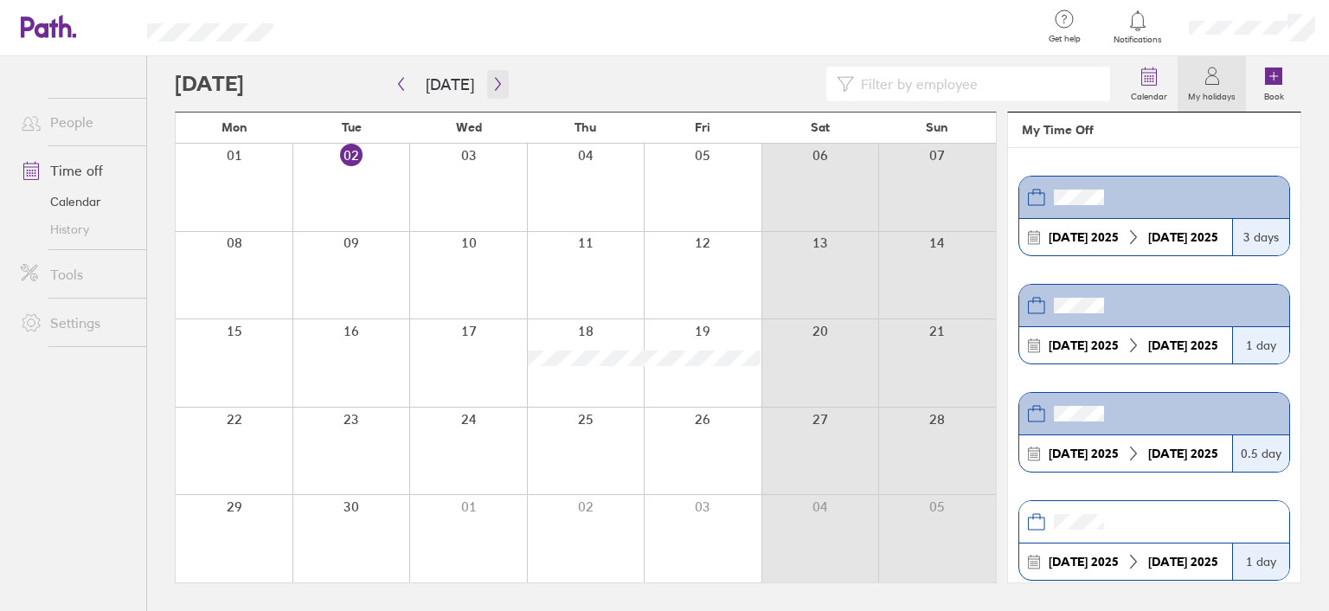
click at [487, 86] on button "button" at bounding box center [498, 84] width 22 height 29
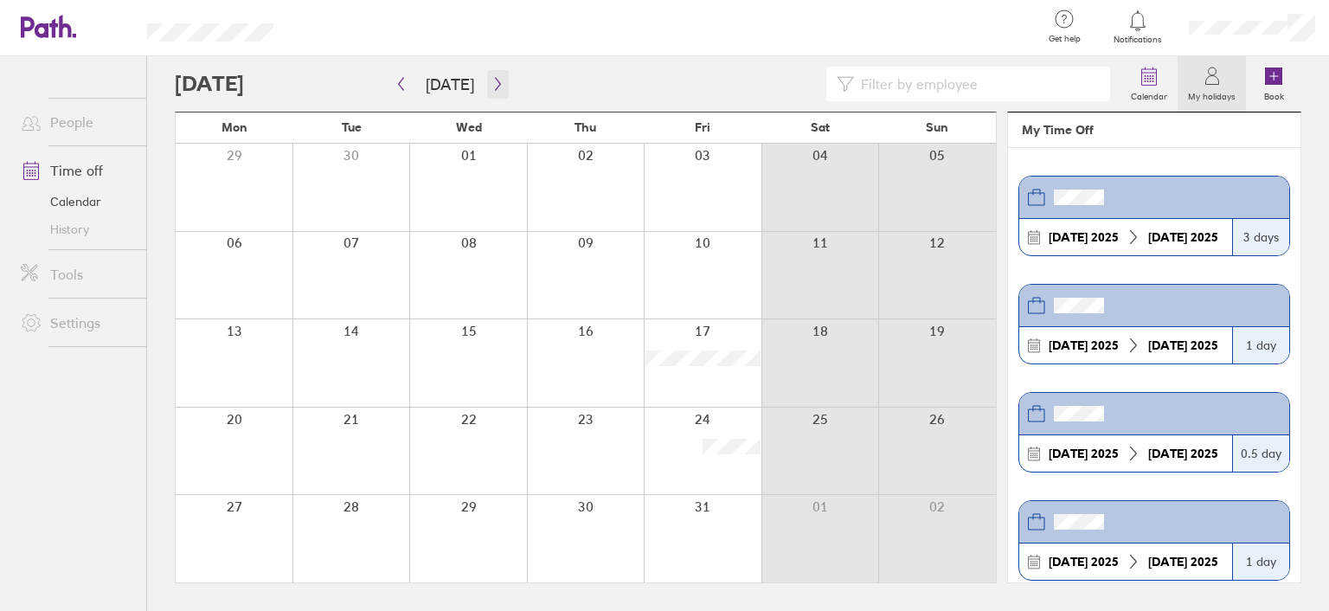
click at [491, 81] on icon "button" at bounding box center [497, 84] width 13 height 14
click at [1133, 23] on icon at bounding box center [1137, 20] width 21 height 21
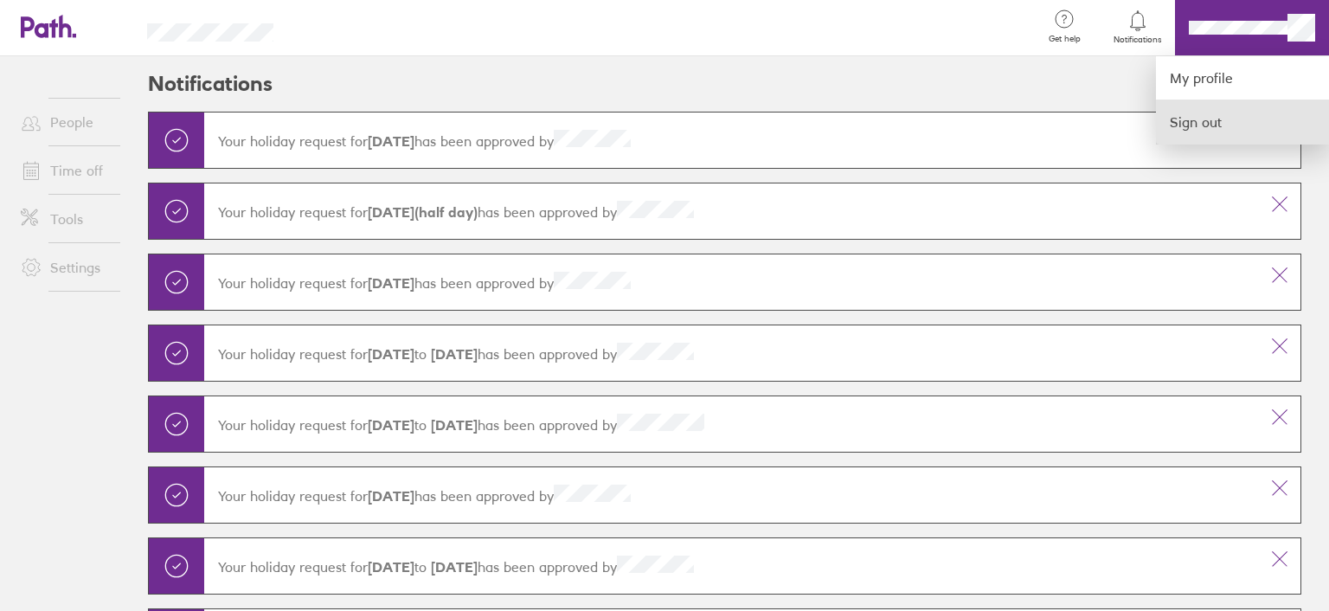
click at [1208, 122] on link "Sign out" at bounding box center [1242, 121] width 173 height 43
